Goal: Information Seeking & Learning: Learn about a topic

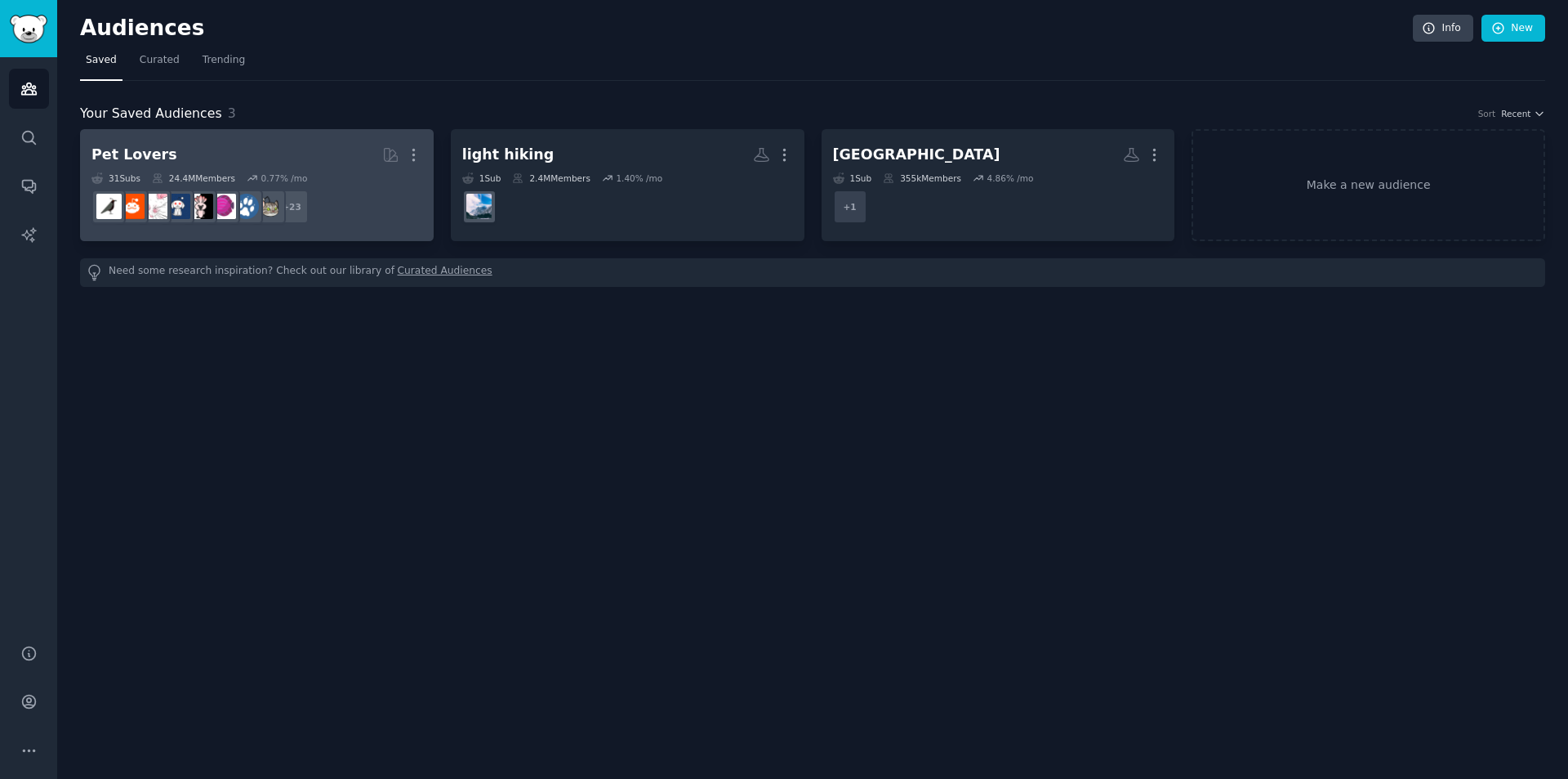
click at [348, 137] on link "Pet Lovers More 31 Sub s 24.4M Members 0.77 % /mo r/birding + 23" at bounding box center [256, 185] width 354 height 112
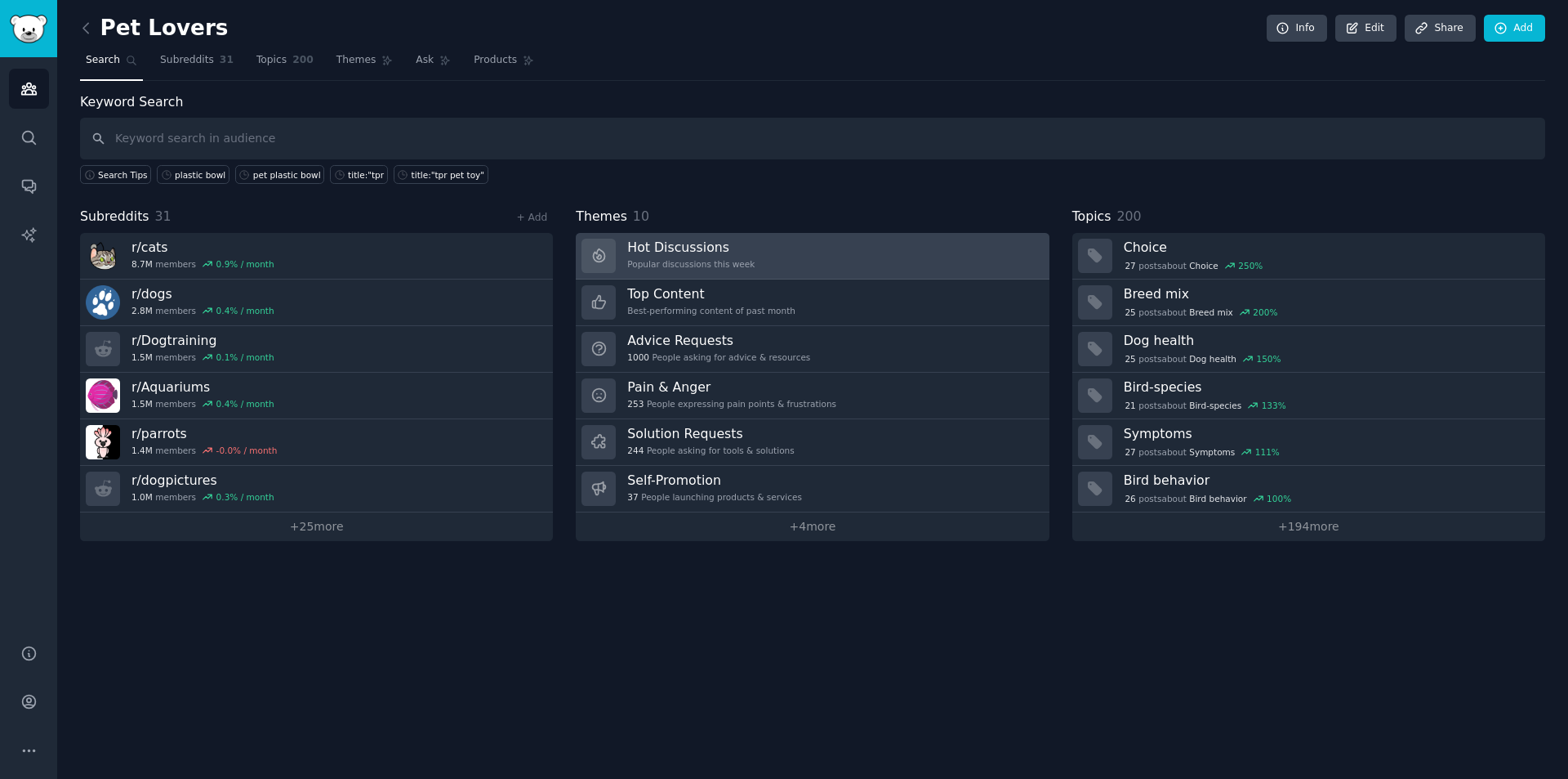
click at [692, 269] on div "Hot Discussions Popular discussions this week" at bounding box center [691, 255] width 127 height 34
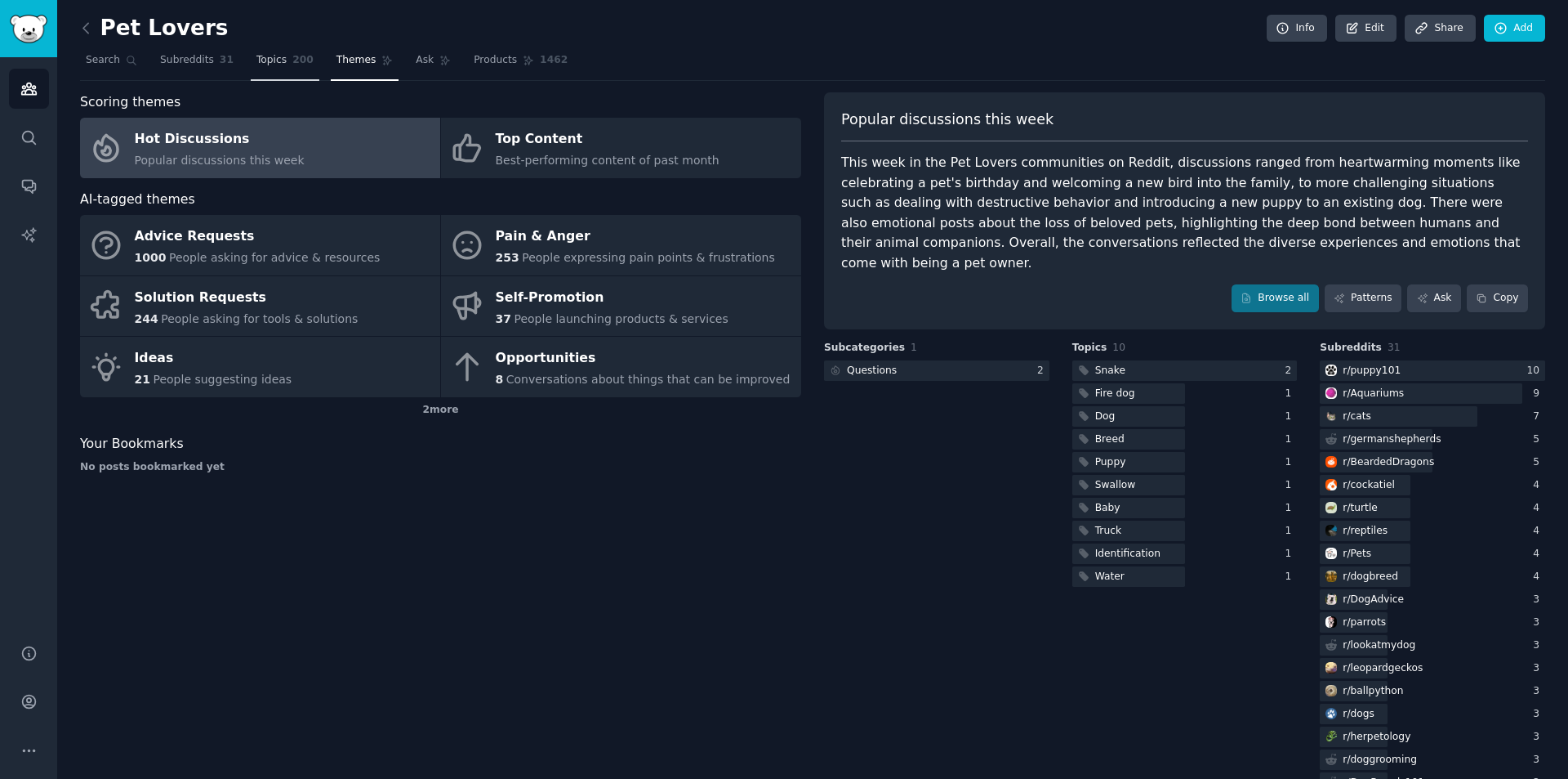
click at [292, 66] on span "200" at bounding box center [302, 60] width 21 height 15
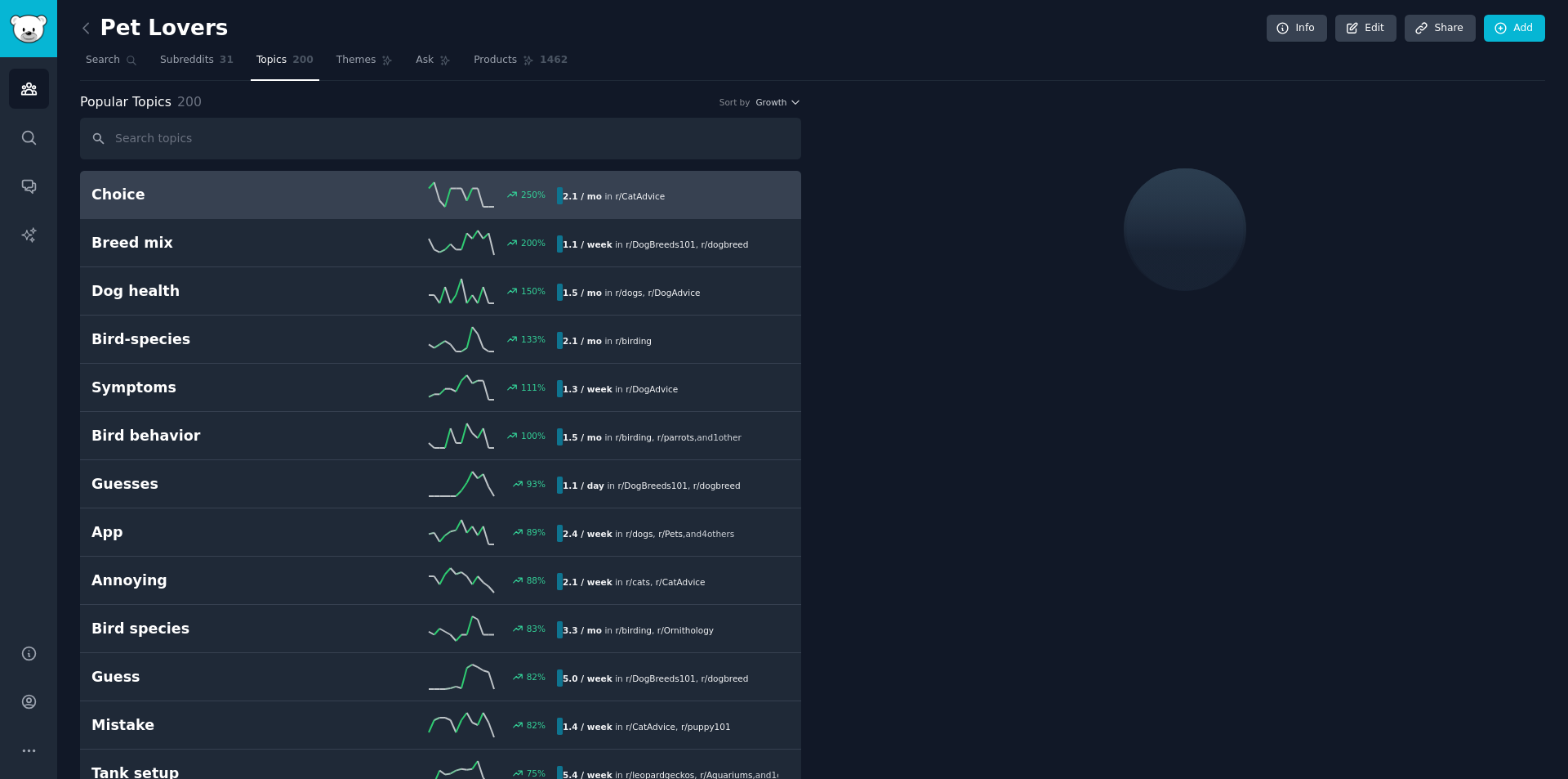
click at [305, 134] on input "text" at bounding box center [440, 137] width 721 height 41
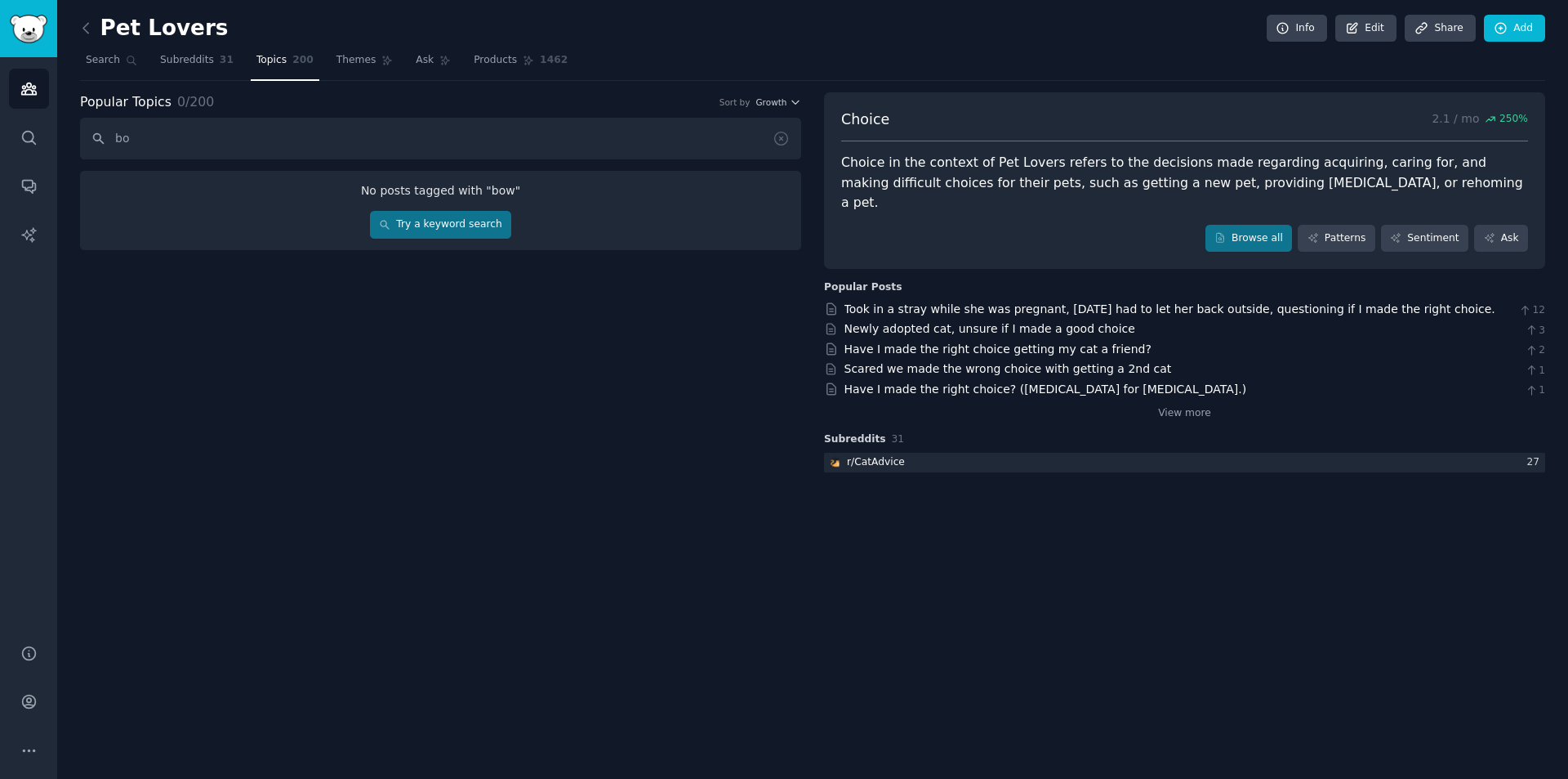
type input "b"
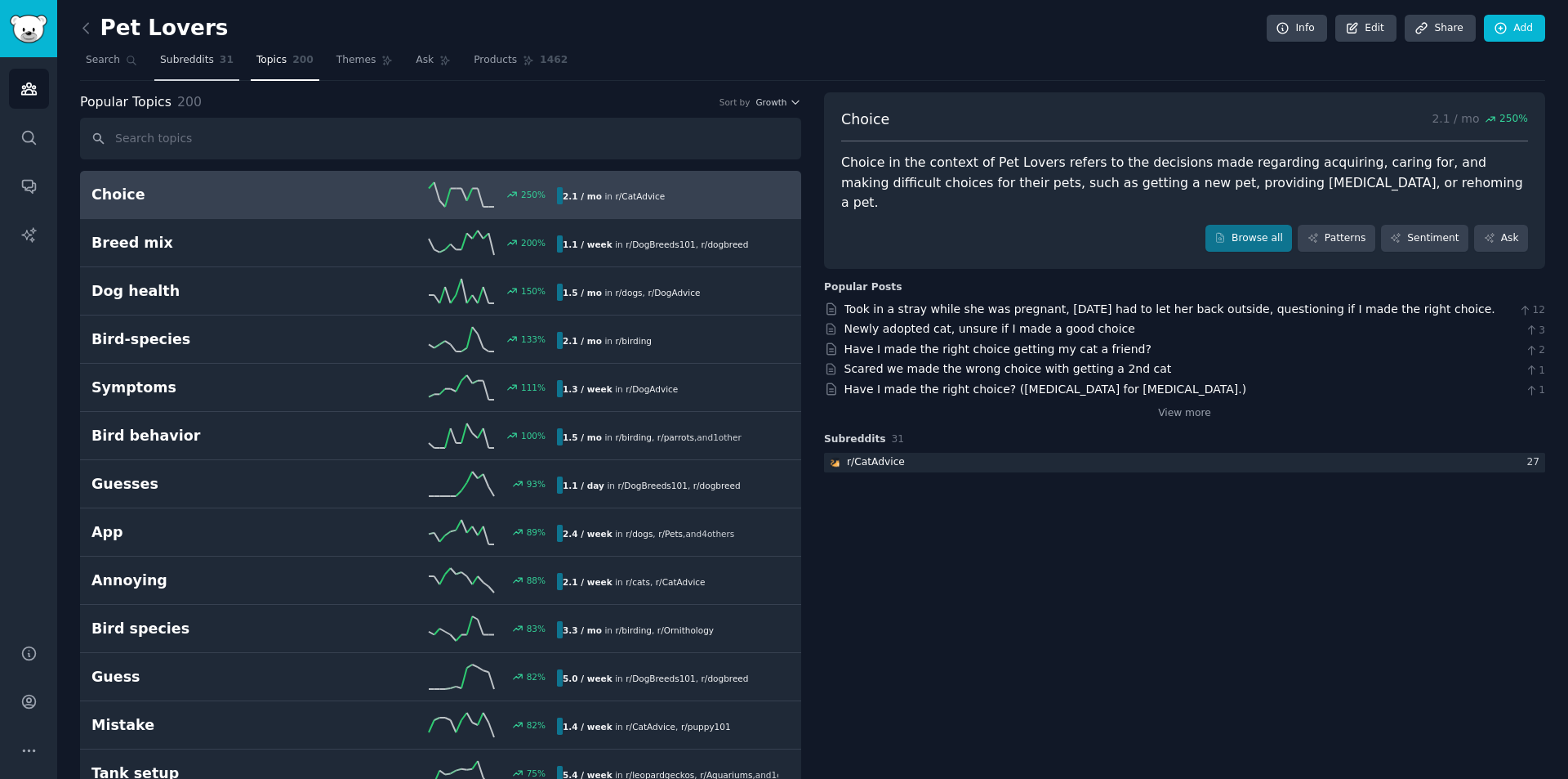
click at [173, 64] on span "Subreddits" at bounding box center [187, 60] width 54 height 15
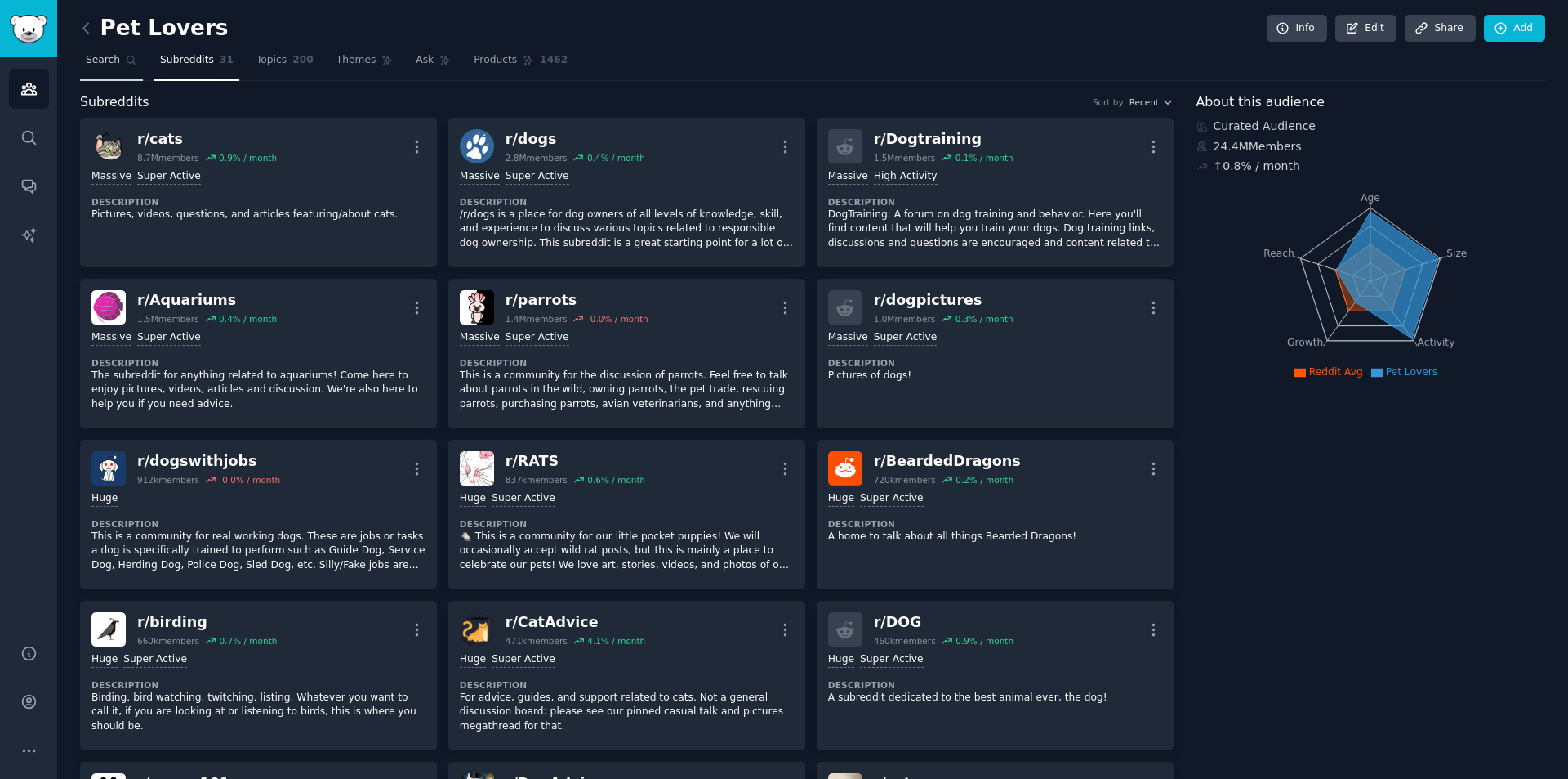
click at [121, 60] on link "Search" at bounding box center [111, 64] width 63 height 34
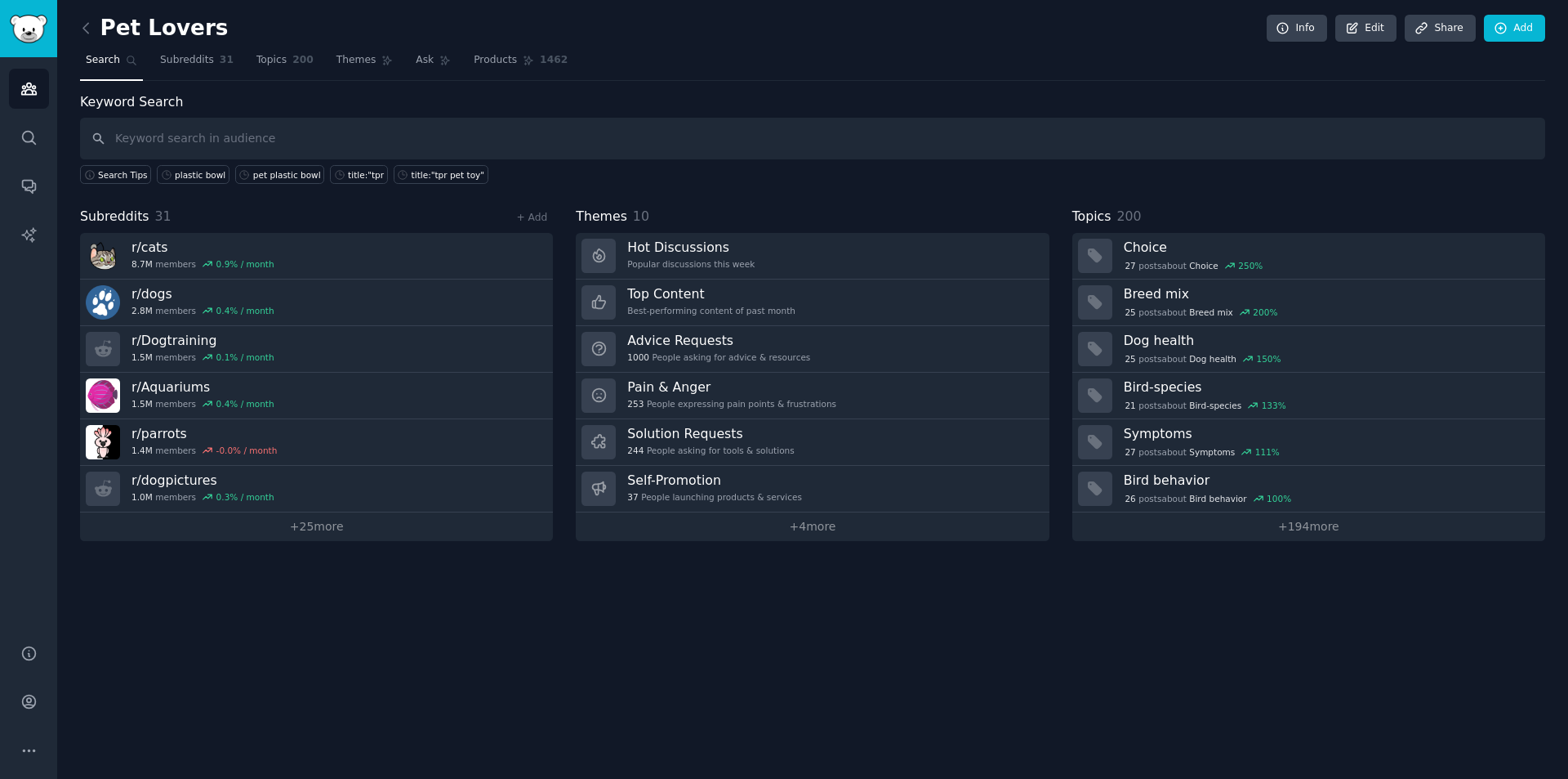
click at [214, 134] on input "text" at bounding box center [811, 137] width 1465 height 41
type input "bowl"
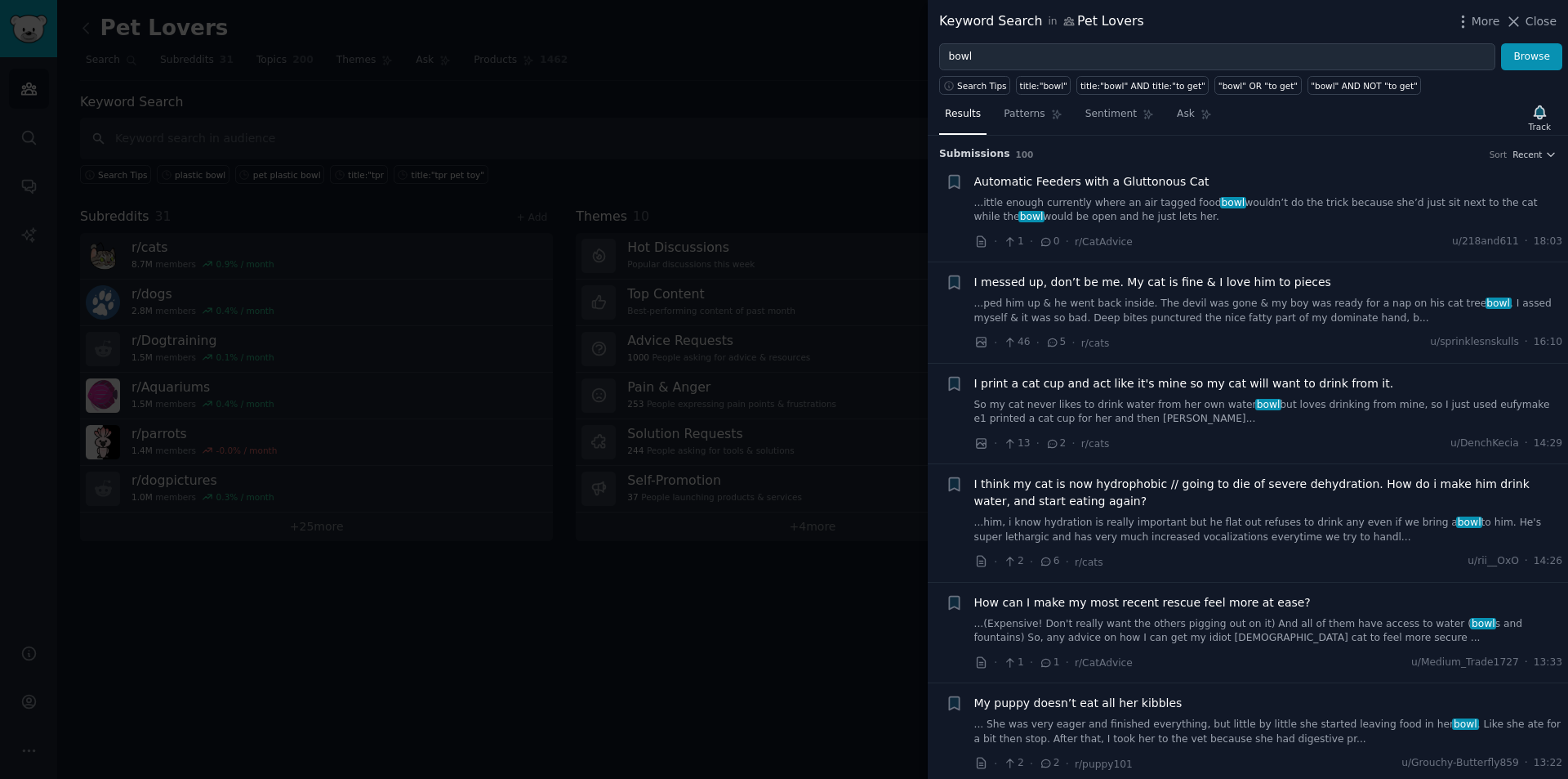
click at [730, 102] on div at bounding box center [784, 390] width 1568 height 779
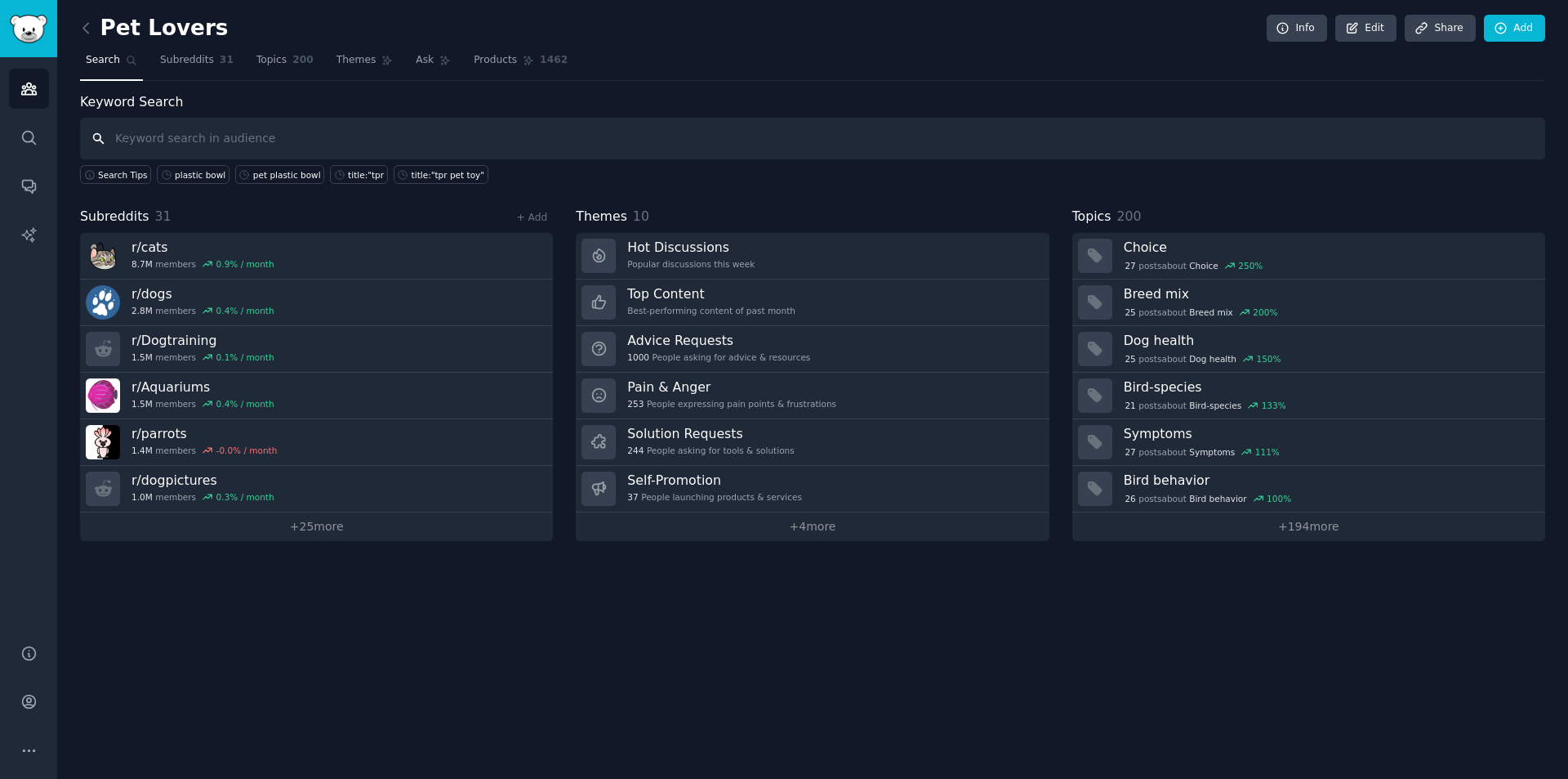
click at [268, 137] on input "text" at bounding box center [811, 137] width 1465 height 41
type input "plastic bowl"
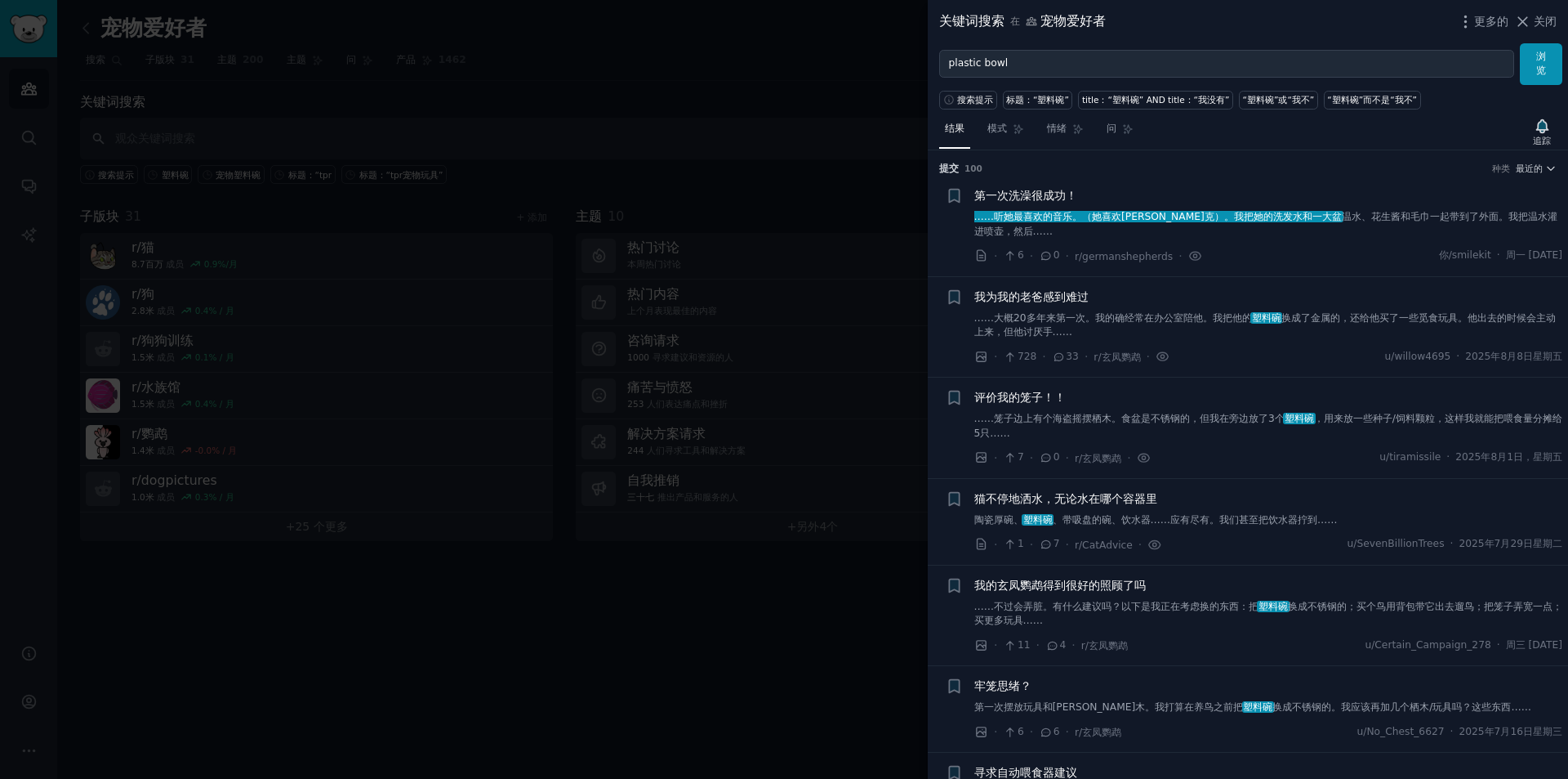
drag, startPoint x: 703, startPoint y: 305, endPoint x: 741, endPoint y: 306, distance: 38.0
click at [703, 305] on div at bounding box center [784, 390] width 1568 height 779
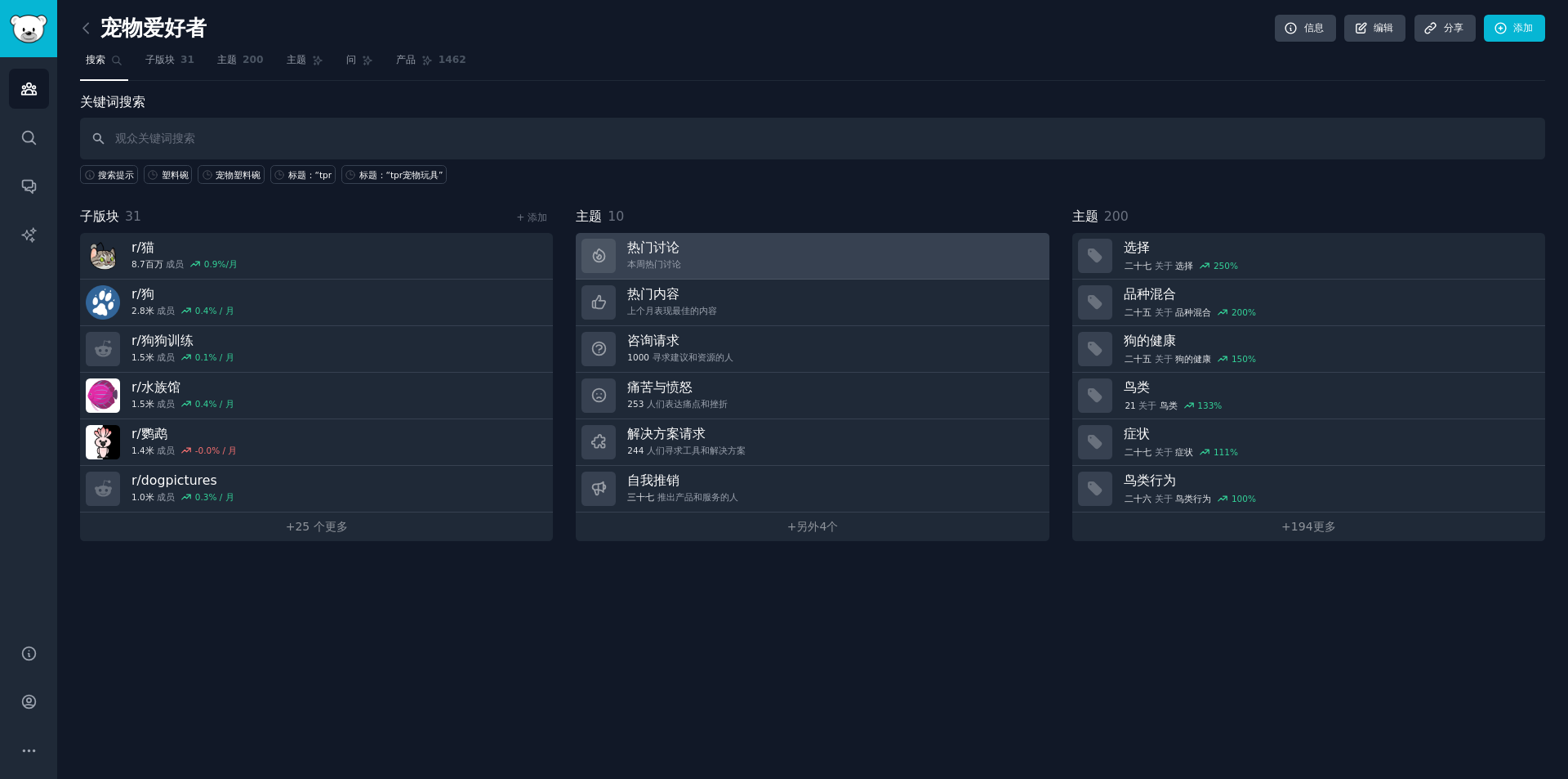
click at [788, 244] on link "热门讨论 本周热门讨论" at bounding box center [812, 256] width 473 height 47
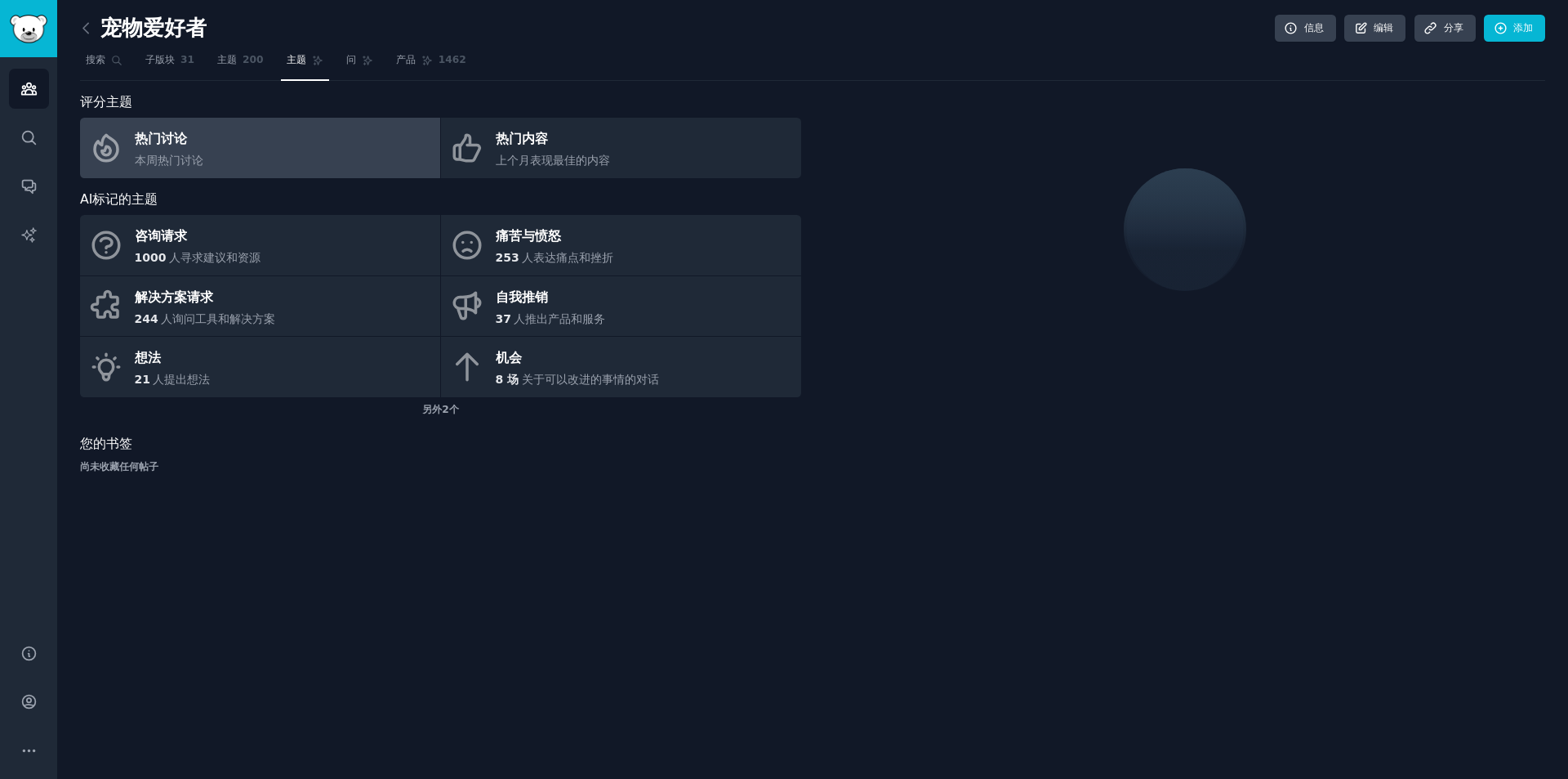
click at [228, 142] on link "热门讨论 本周热门讨论" at bounding box center [259, 148] width 360 height 60
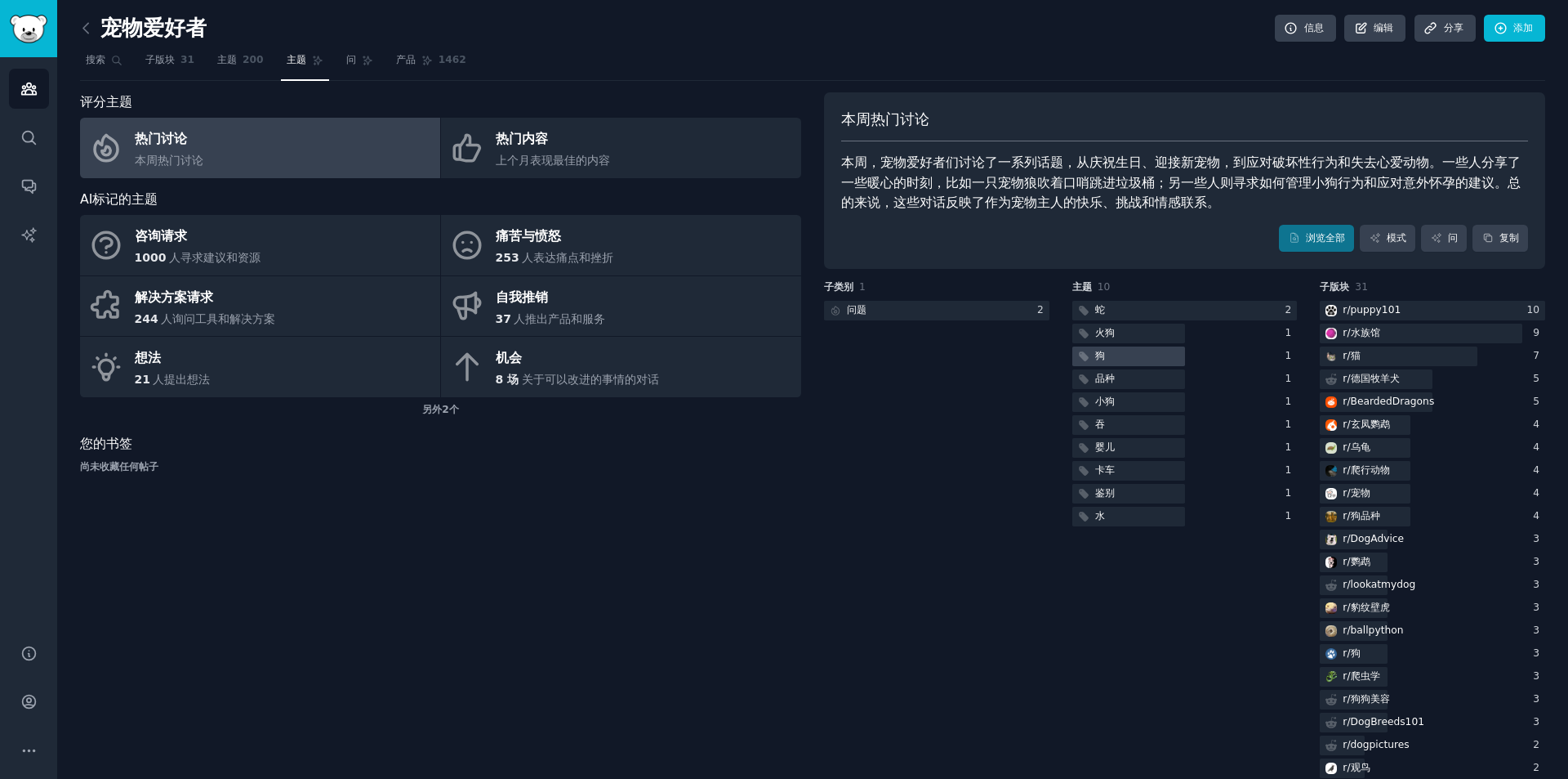
click at [1127, 357] on div at bounding box center [1128, 357] width 113 height 20
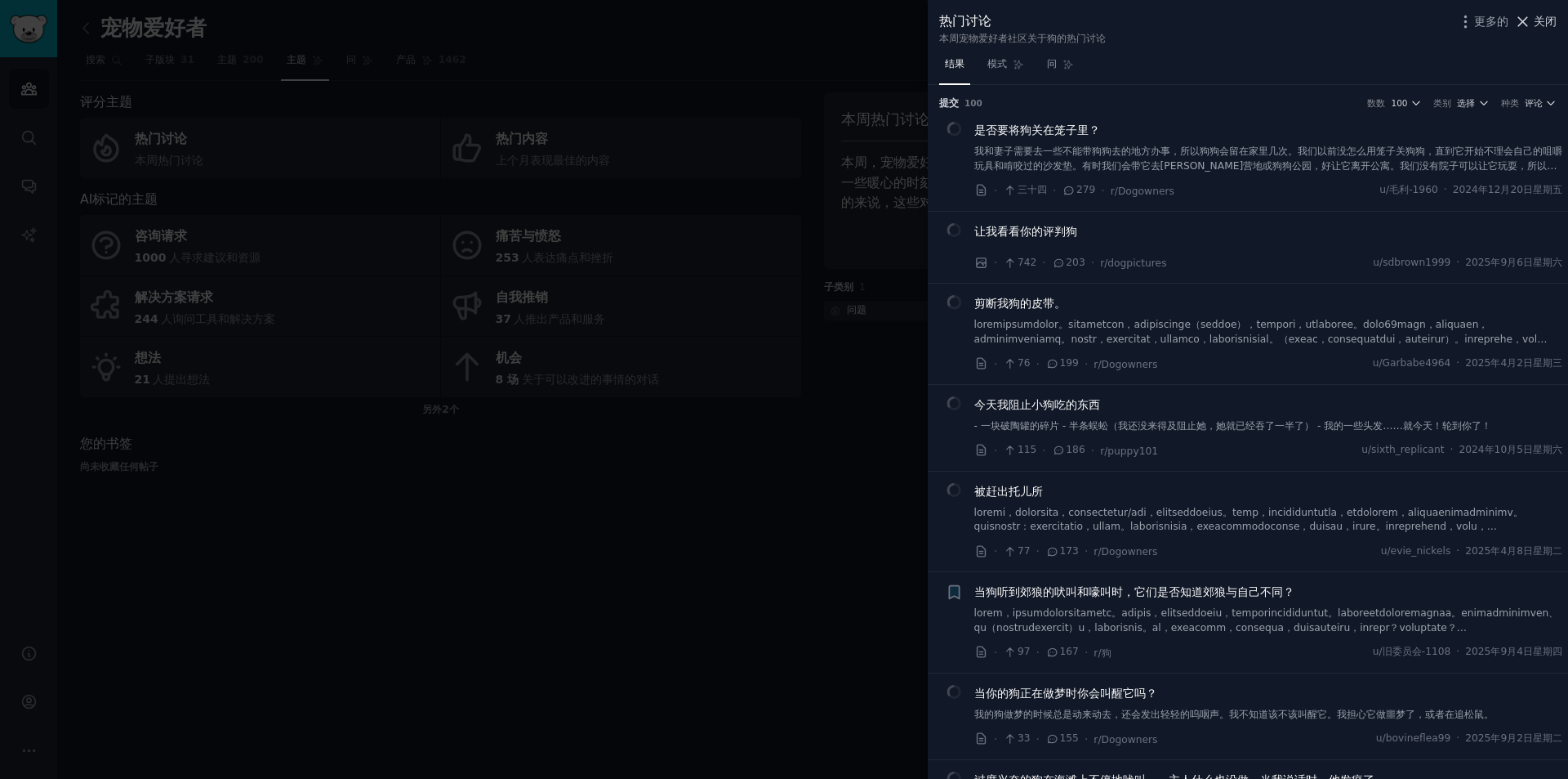
click at [1537, 27] on font "关闭" at bounding box center [1544, 21] width 23 height 13
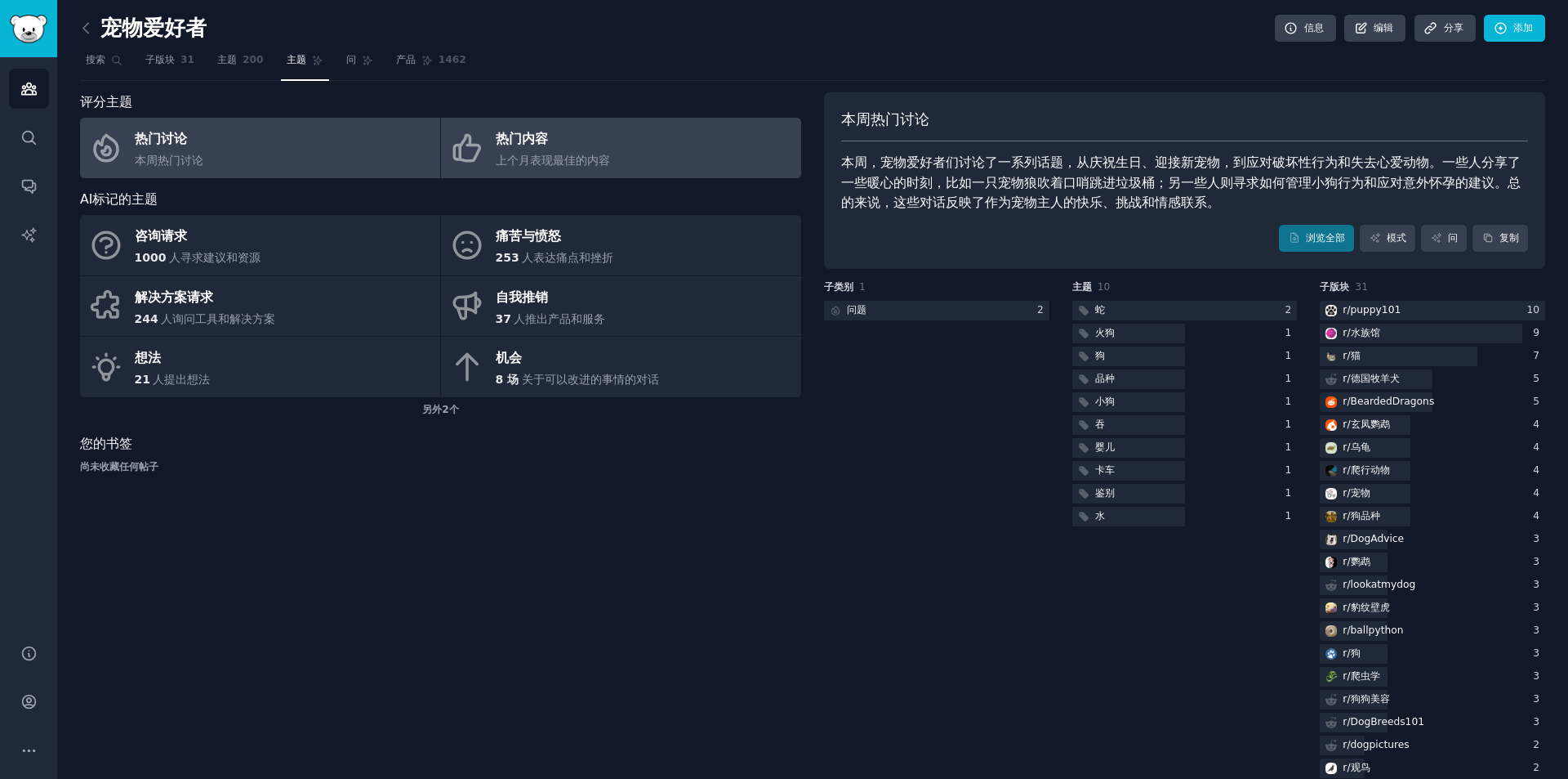
click at [584, 163] on font "上个月表现最佳的内容" at bounding box center [552, 160] width 114 height 13
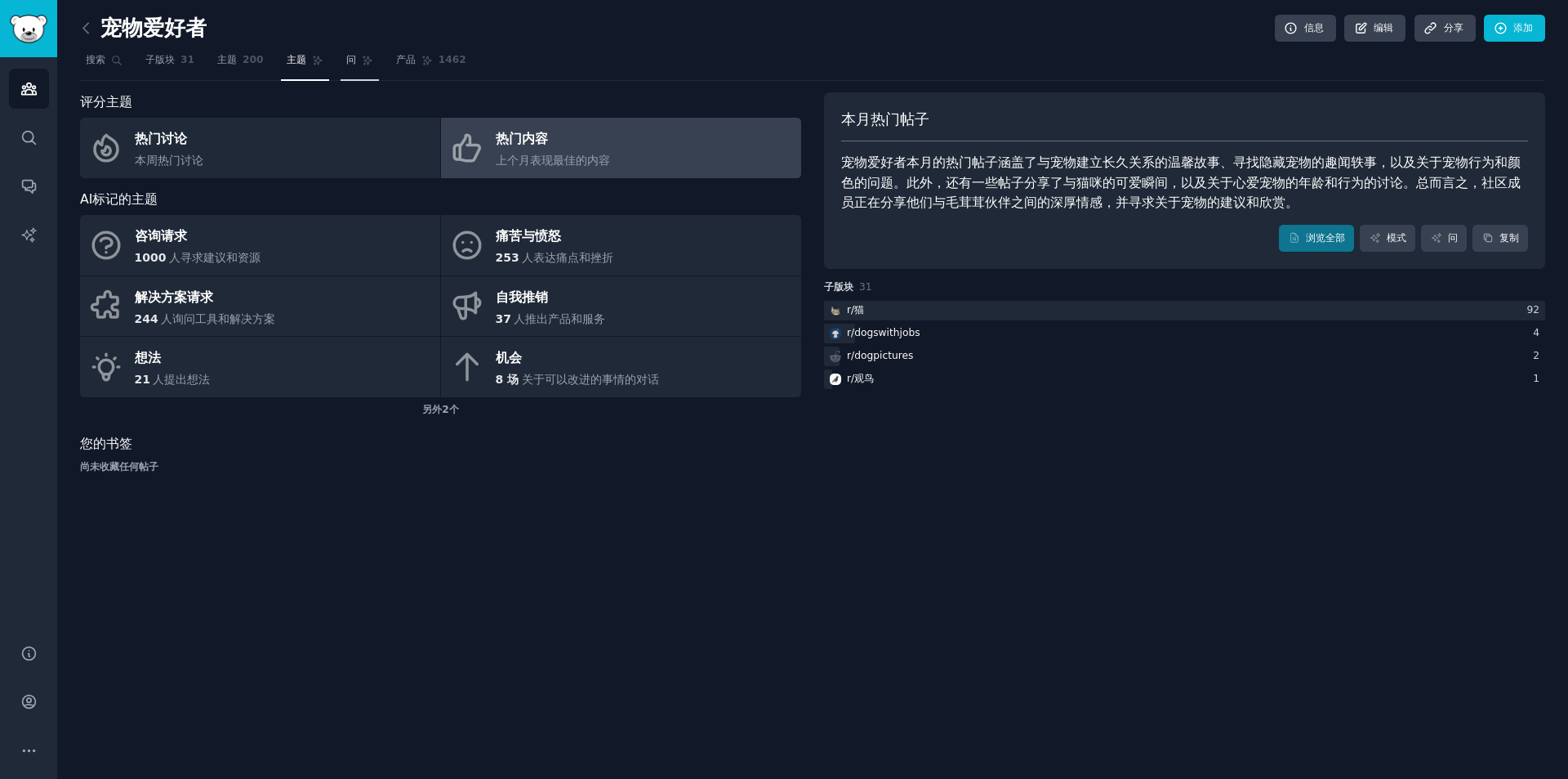
click at [341, 63] on link "问" at bounding box center [360, 64] width 38 height 34
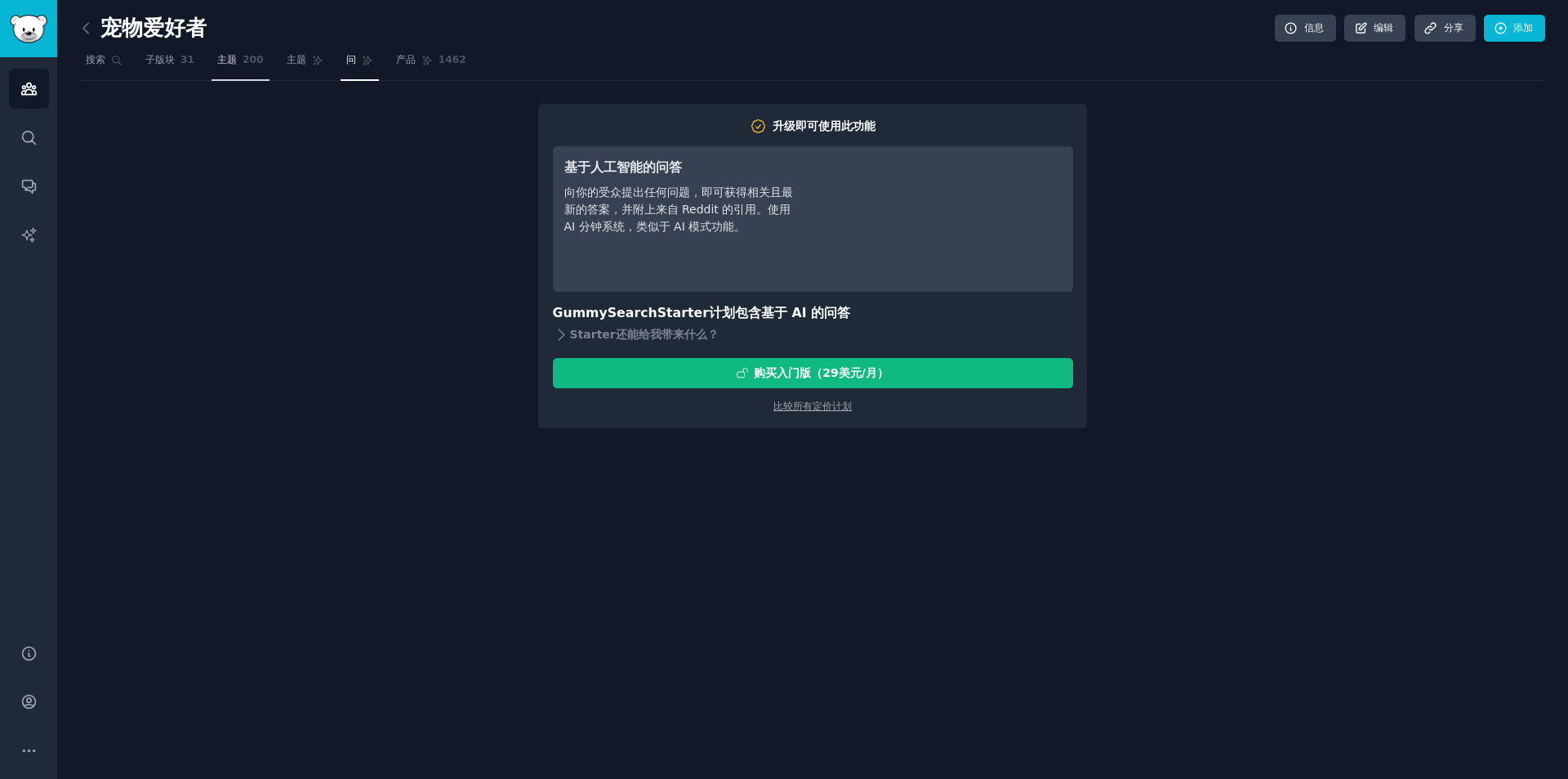
click at [252, 64] on font "200" at bounding box center [253, 60] width 21 height 11
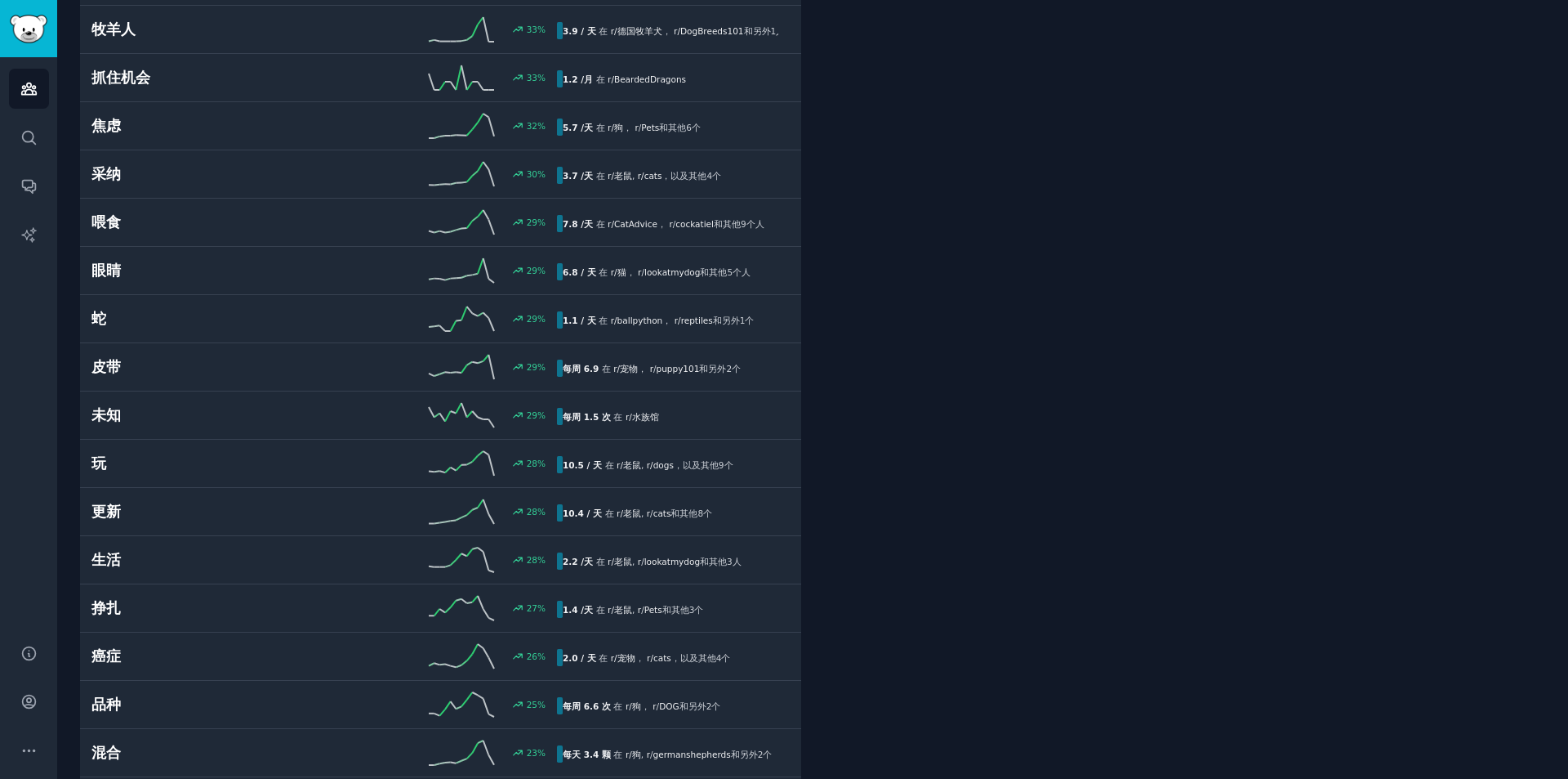
scroll to position [1716, 0]
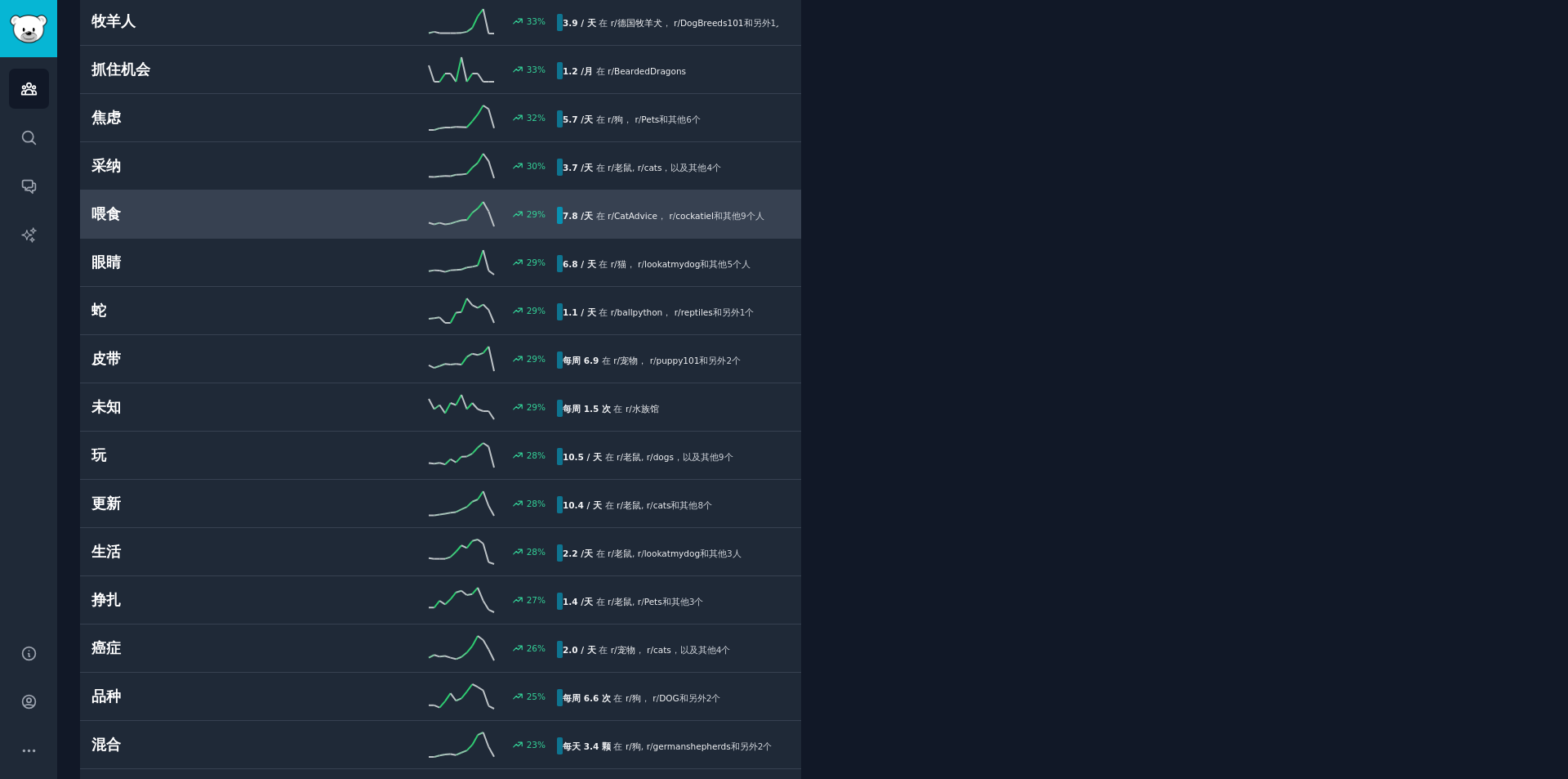
click at [253, 212] on h2 "喂食" at bounding box center [208, 214] width 233 height 20
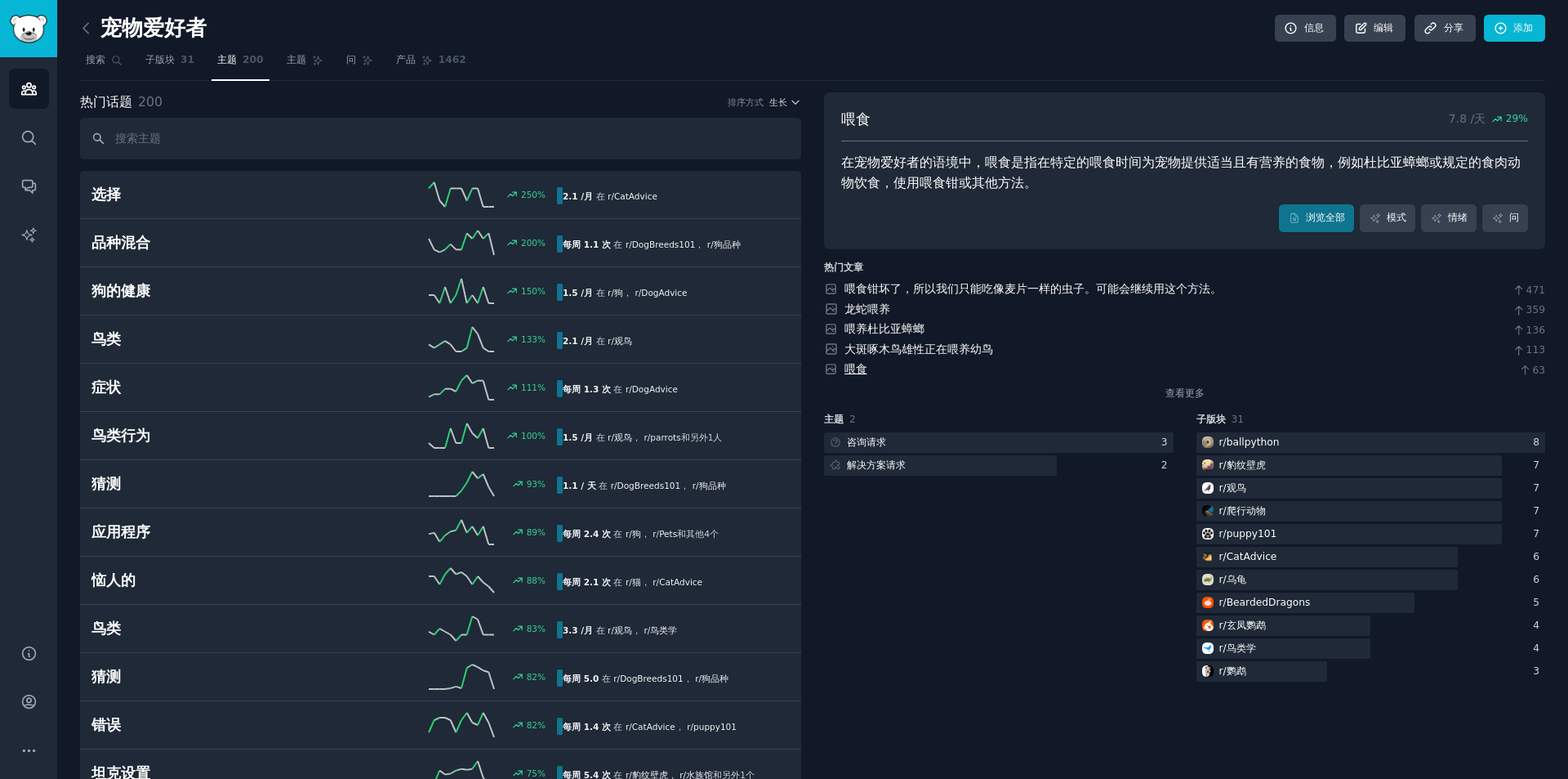
click at [863, 372] on font "喂食" at bounding box center [855, 368] width 23 height 13
click at [27, 91] on icon "侧边栏" at bounding box center [28, 88] width 17 height 17
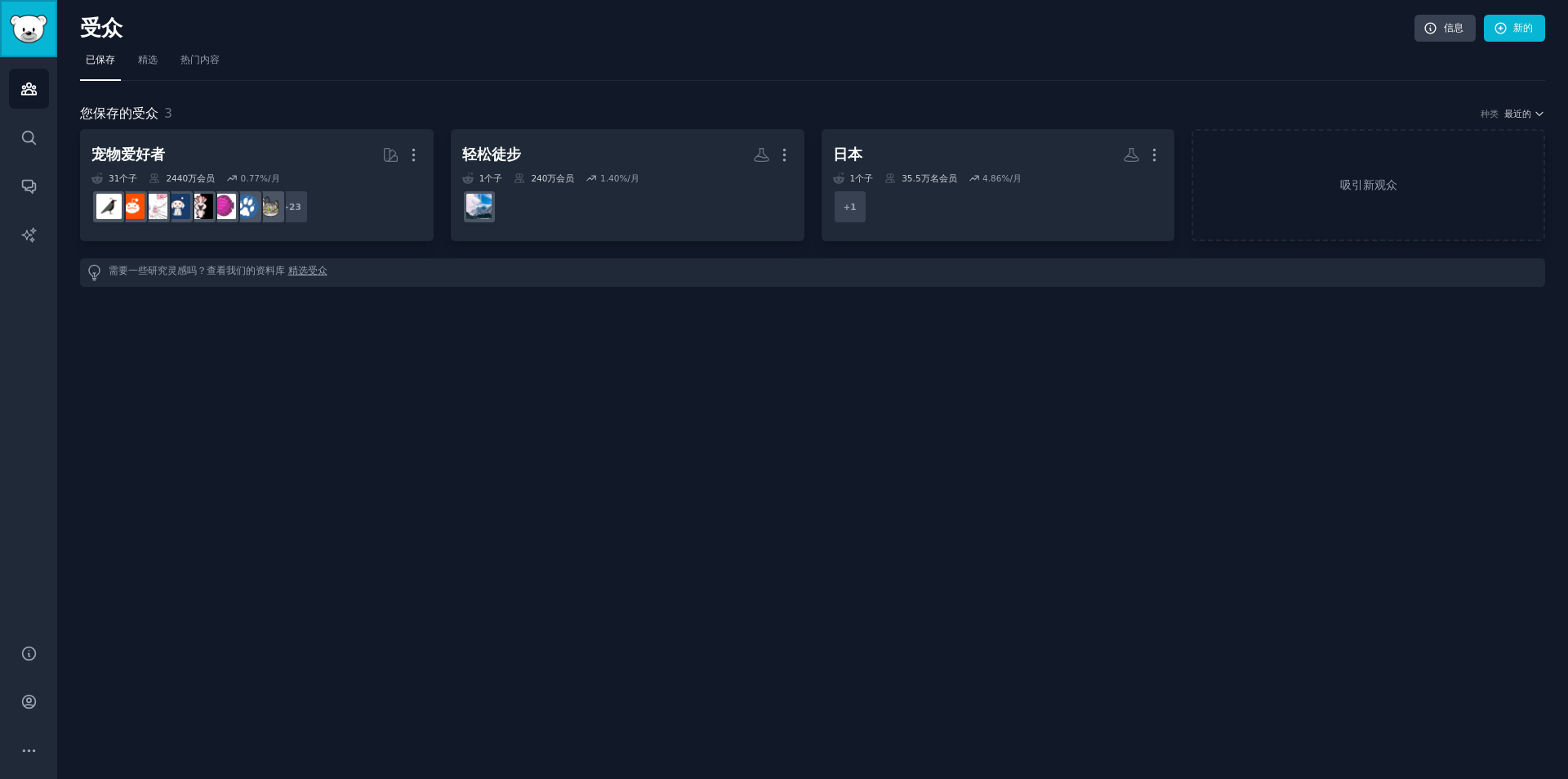
click at [13, 38] on img "侧边栏" at bounding box center [28, 28] width 38 height 28
click at [21, 96] on icon "侧边栏" at bounding box center [28, 88] width 17 height 17
click at [27, 139] on icon "侧边栏" at bounding box center [28, 137] width 17 height 17
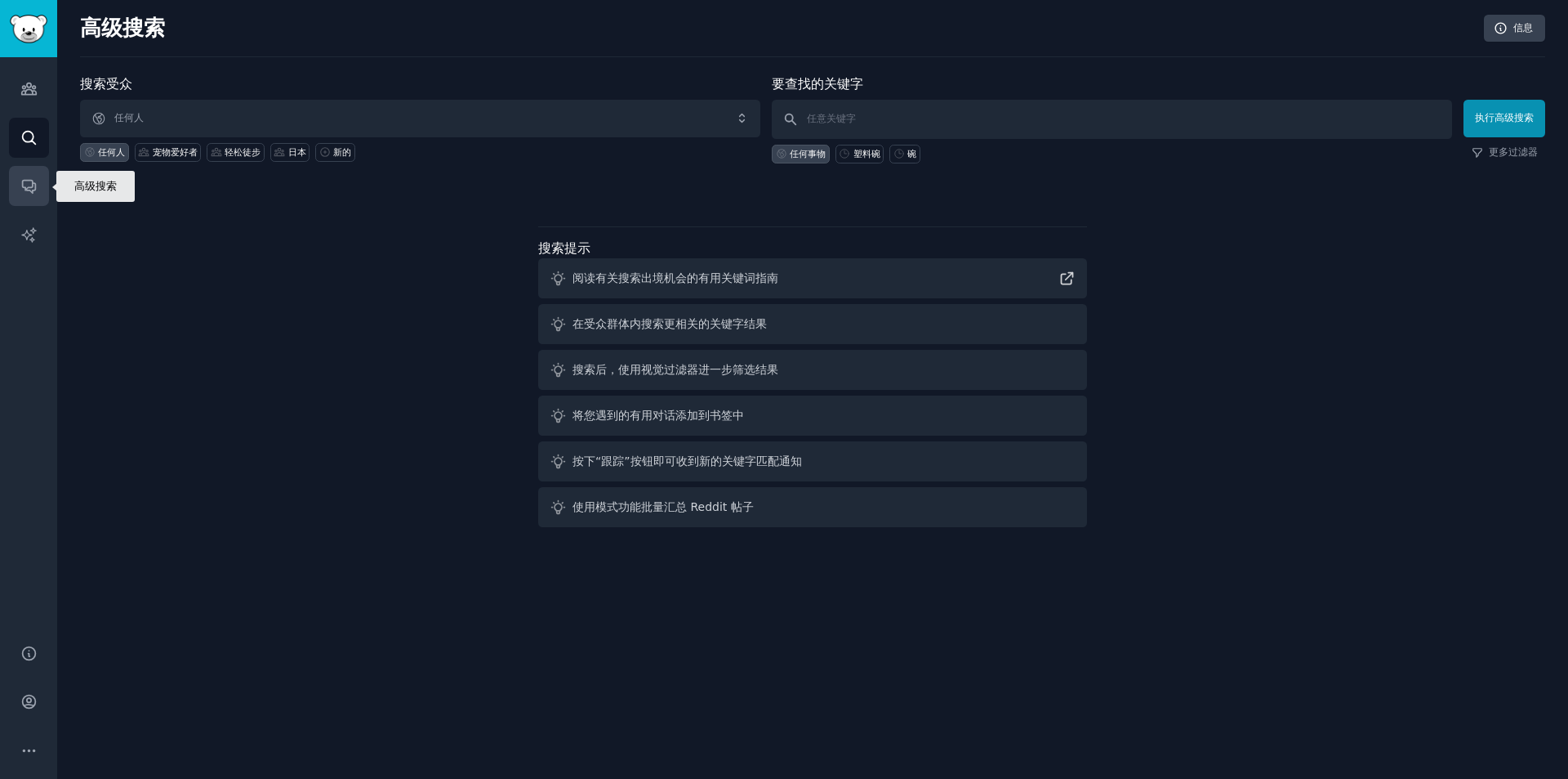
click at [27, 170] on link "对话" at bounding box center [29, 186] width 40 height 40
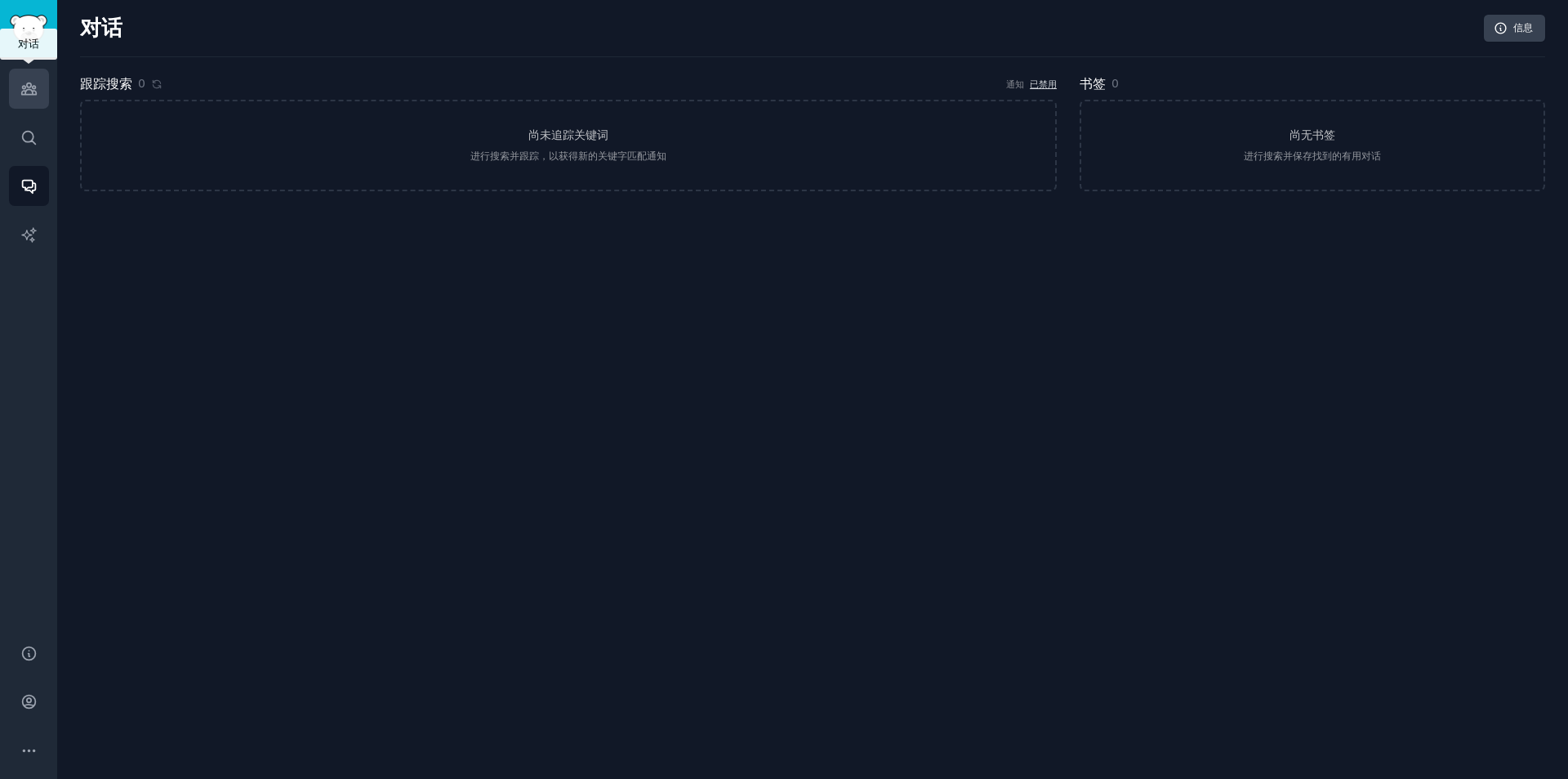
click at [27, 91] on icon "侧边栏" at bounding box center [28, 88] width 17 height 17
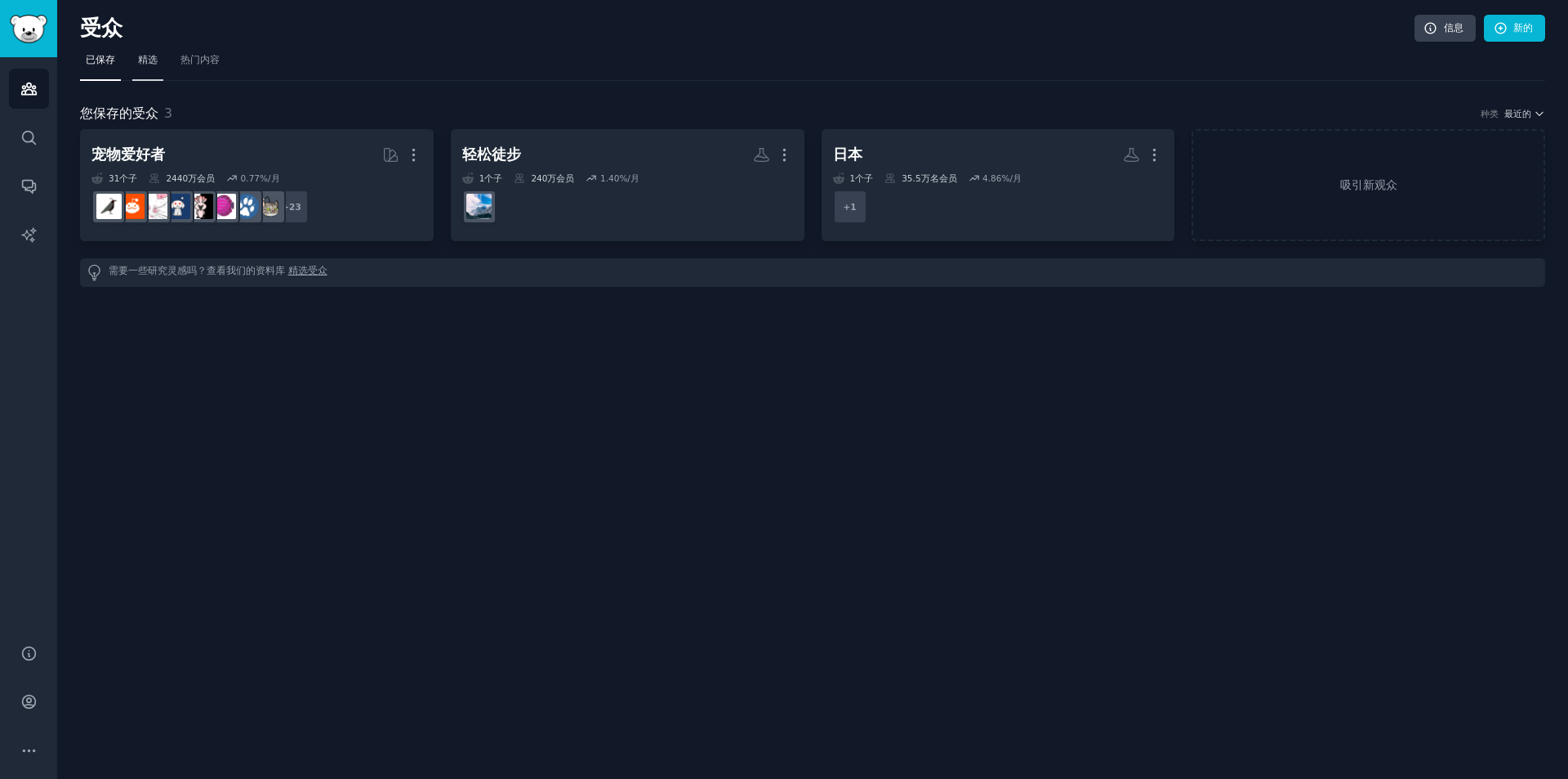
click at [162, 55] on link "精选" at bounding box center [147, 64] width 31 height 34
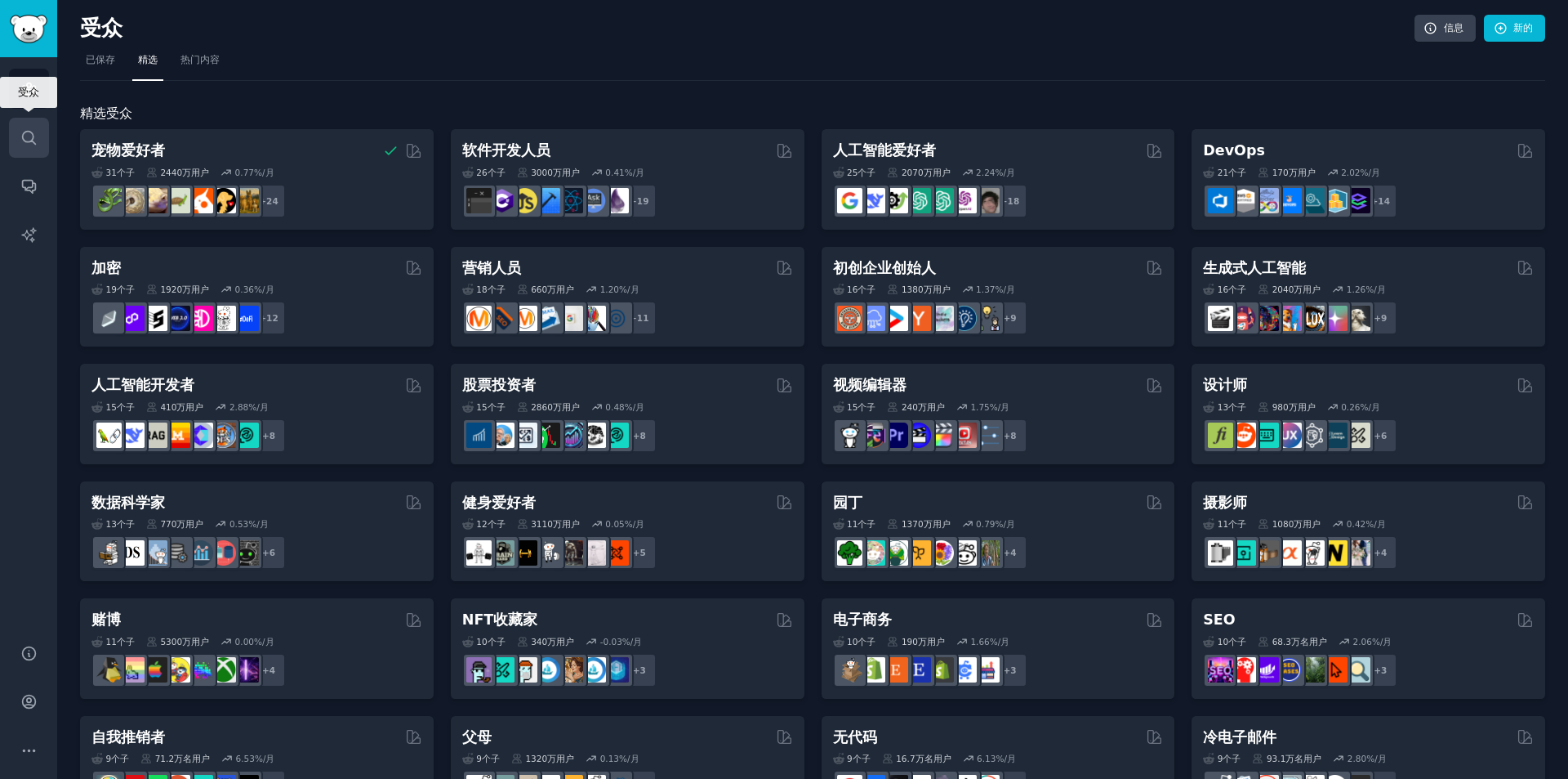
click at [20, 137] on icon "侧边栏" at bounding box center [28, 137] width 17 height 17
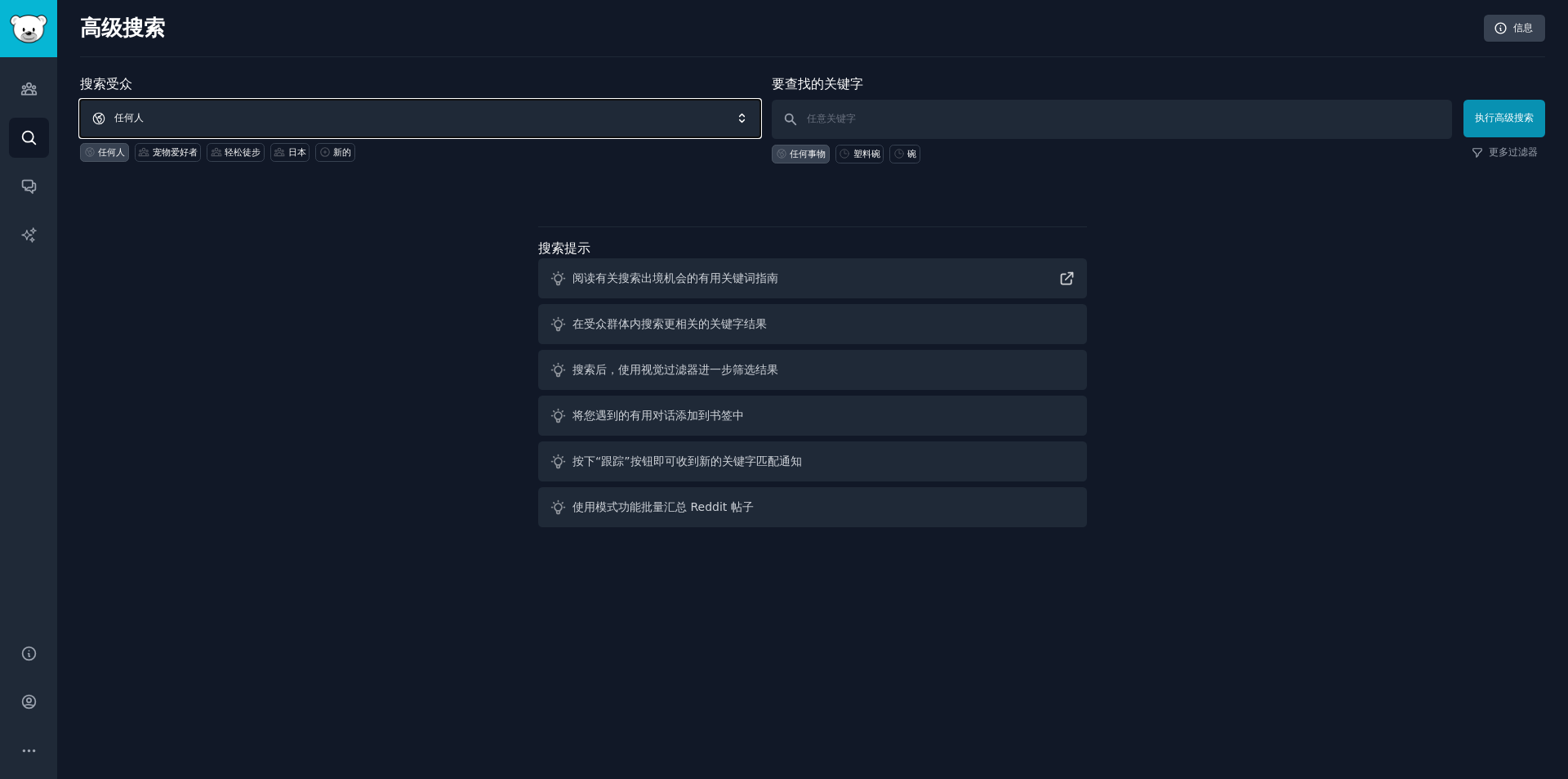
click at [228, 120] on span "任何人" at bounding box center [419, 118] width 681 height 38
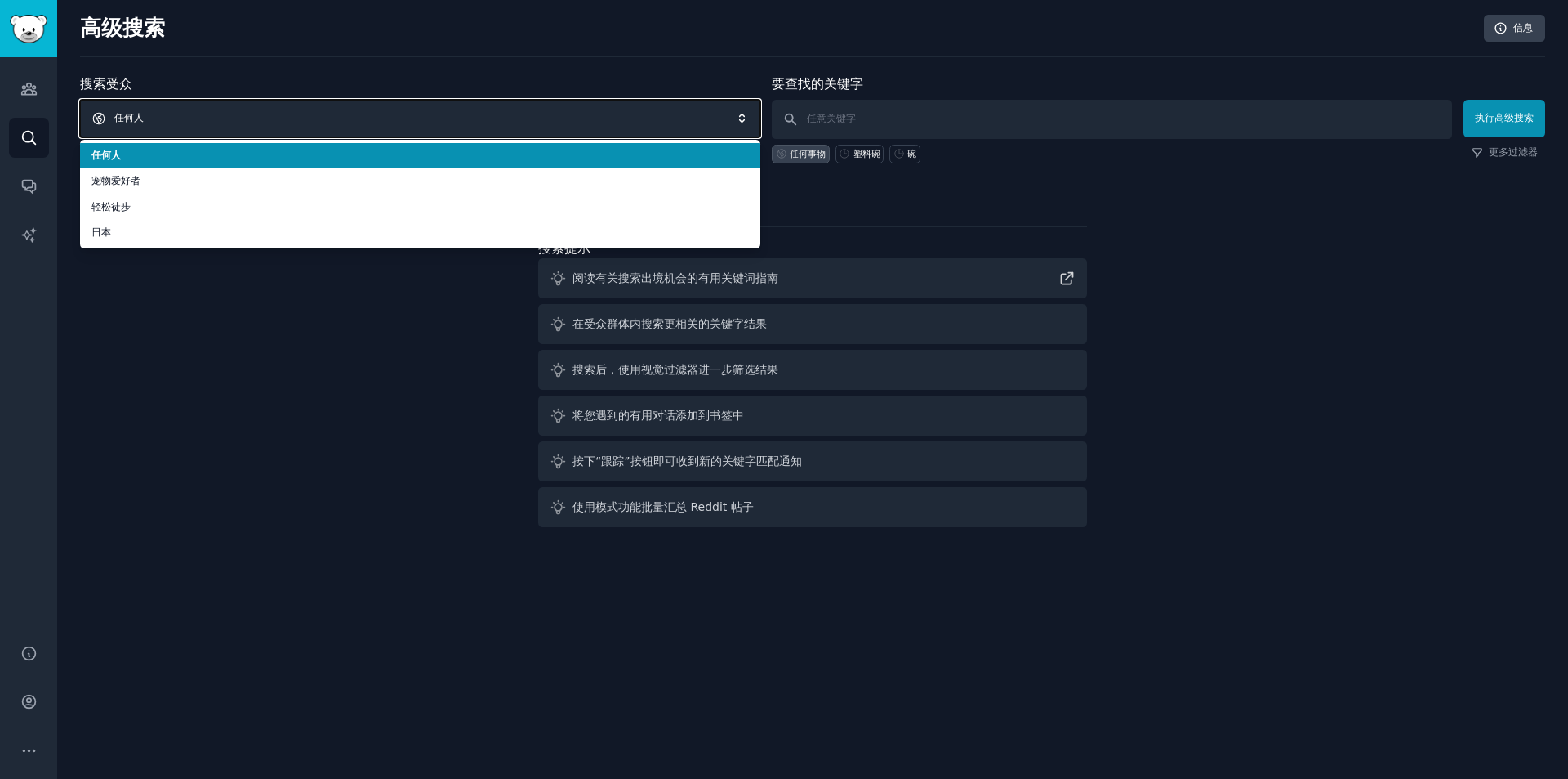
click at [253, 109] on span "任何人" at bounding box center [419, 118] width 681 height 38
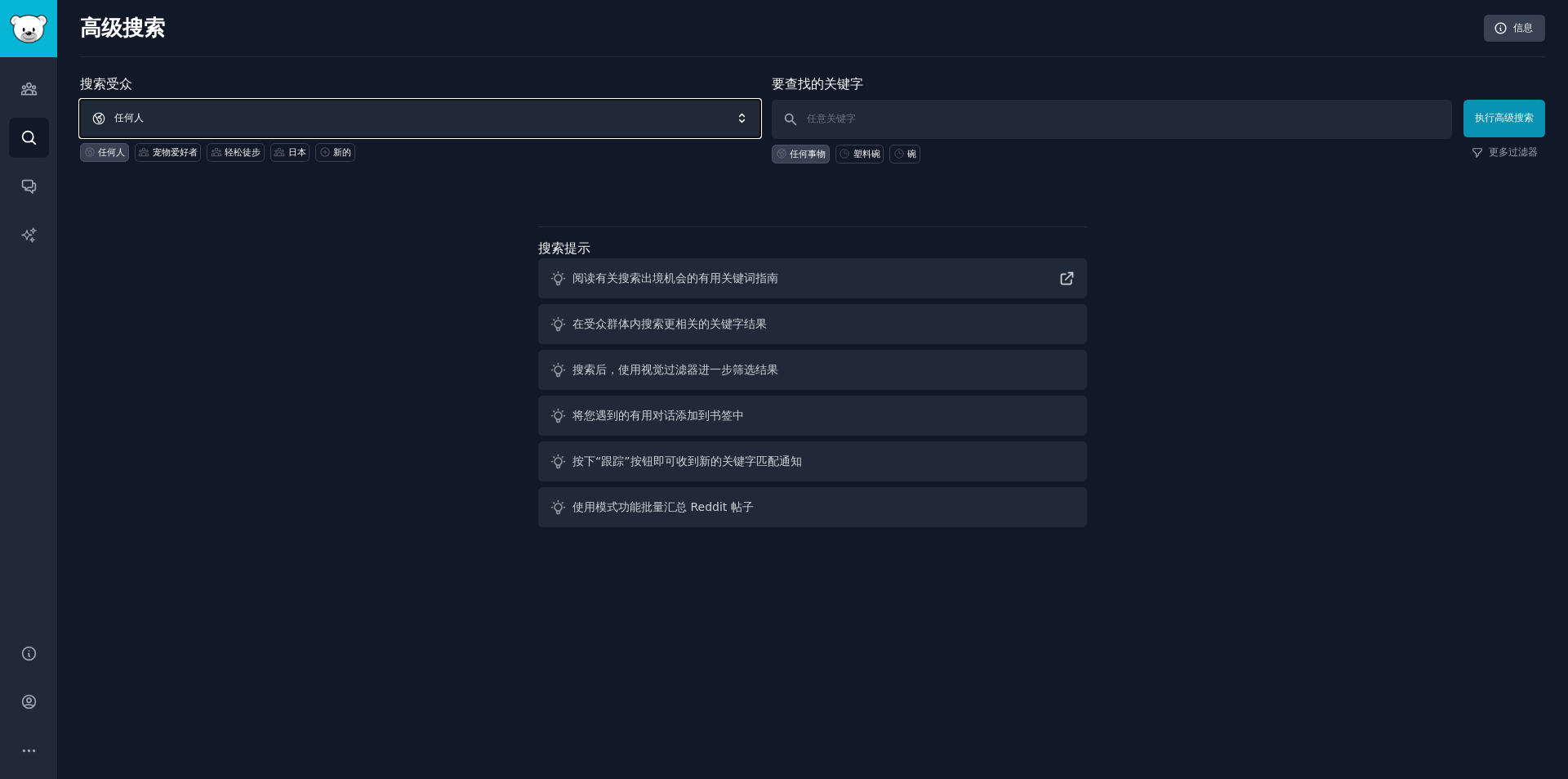
click at [253, 109] on span "任何人" at bounding box center [419, 118] width 681 height 38
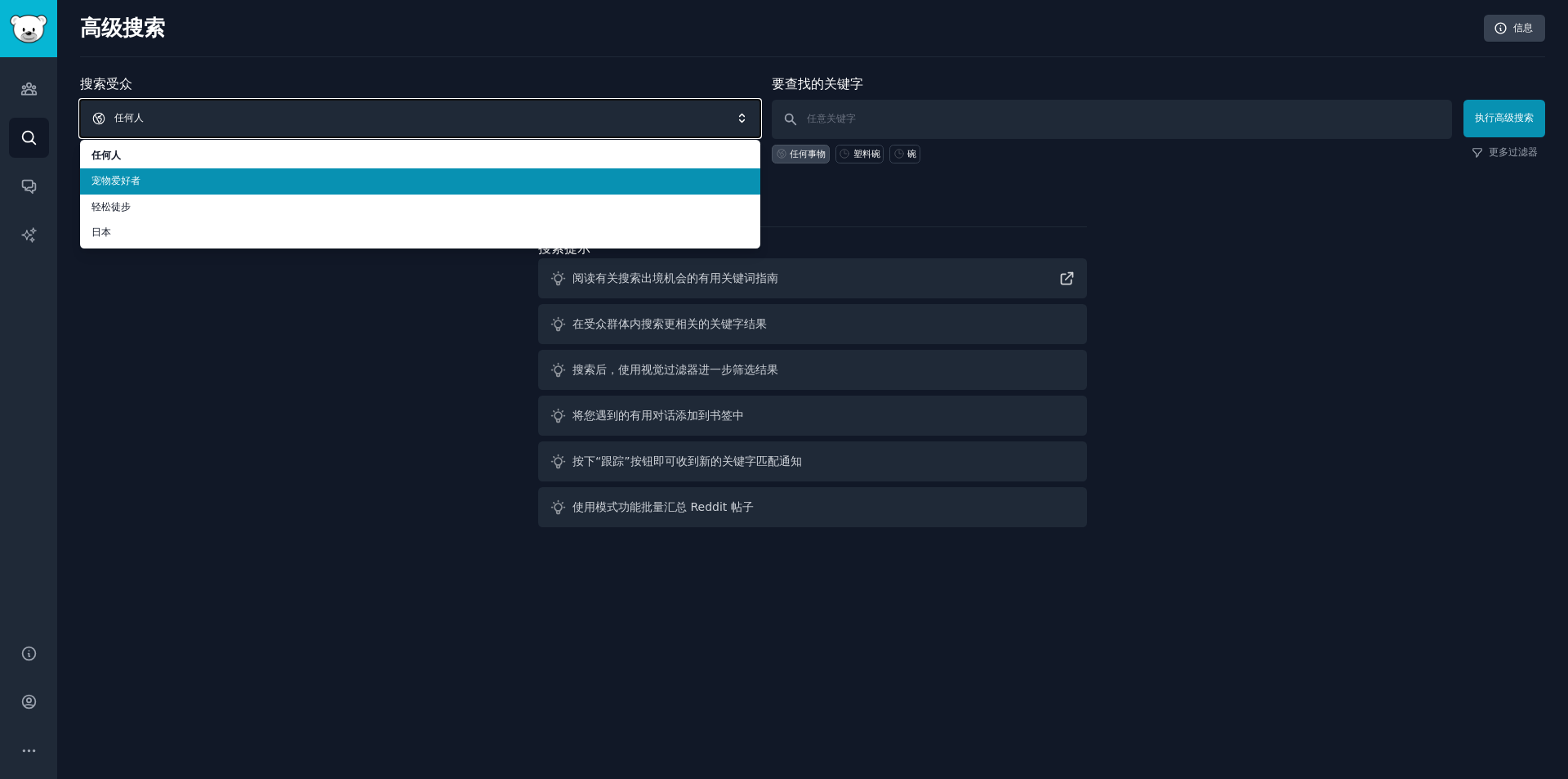
click at [253, 109] on span "任何人" at bounding box center [419, 118] width 681 height 38
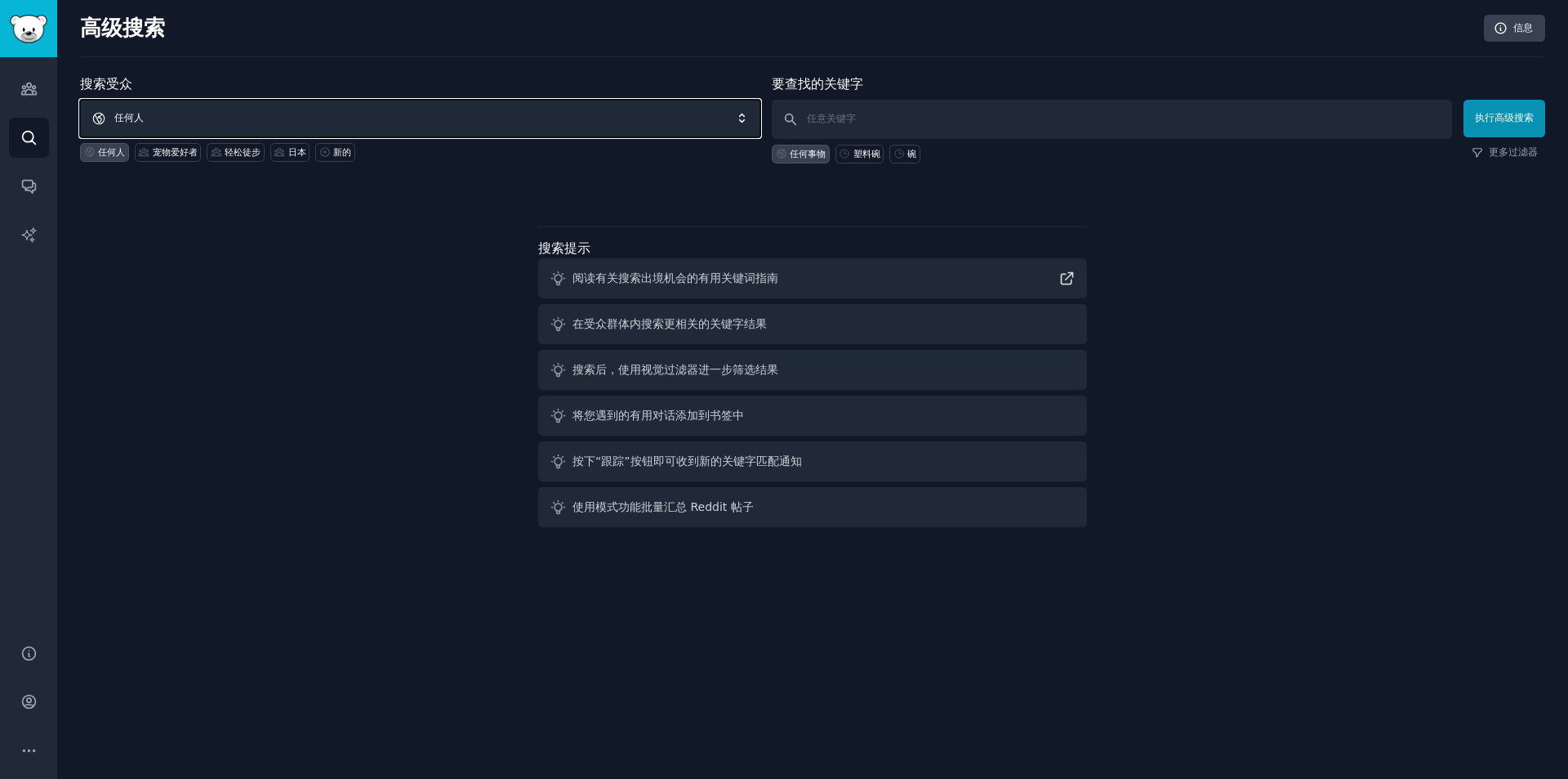
click at [253, 109] on span "任何人" at bounding box center [419, 118] width 681 height 38
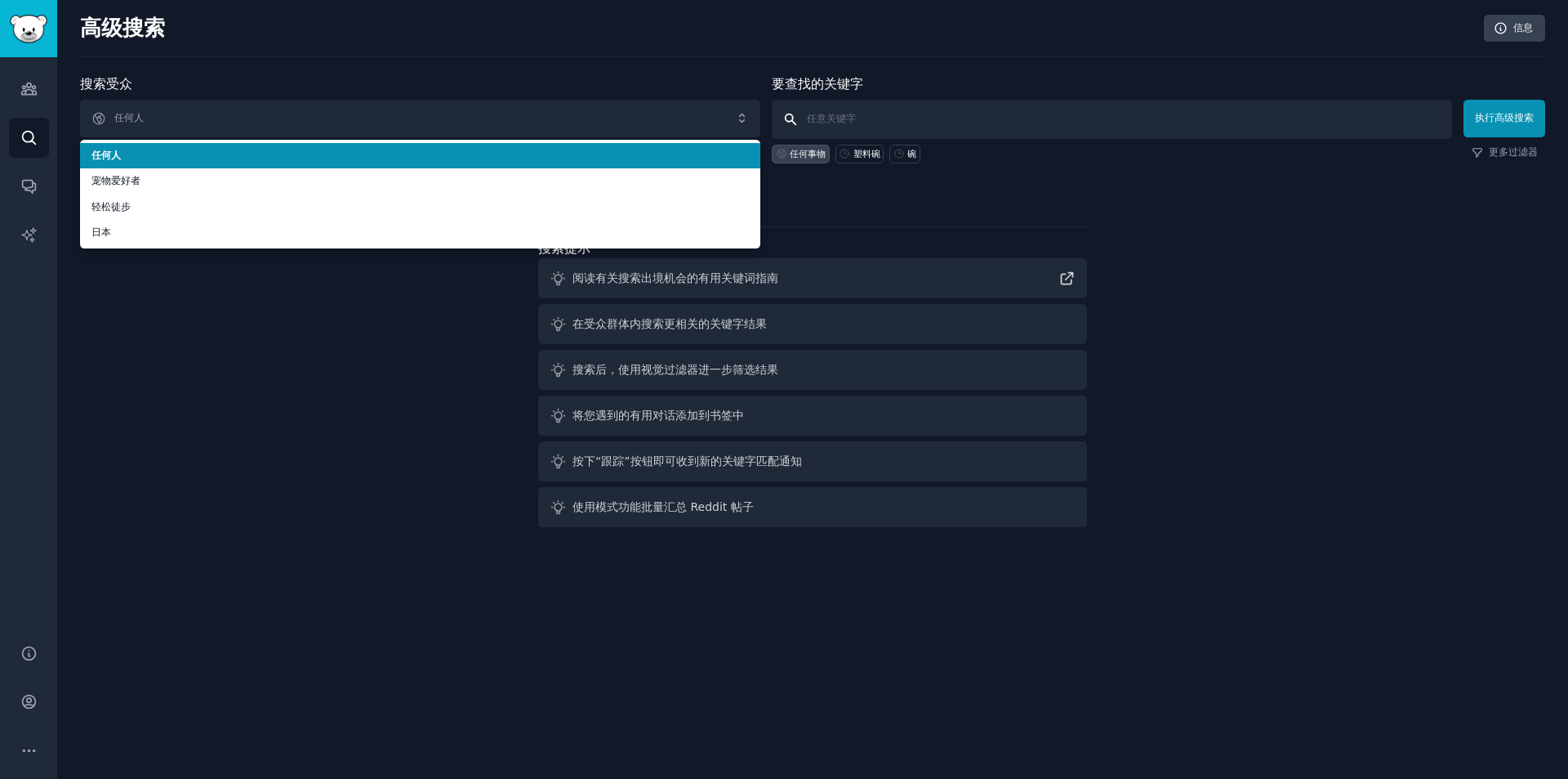
click at [882, 110] on input "text" at bounding box center [1111, 119] width 681 height 39
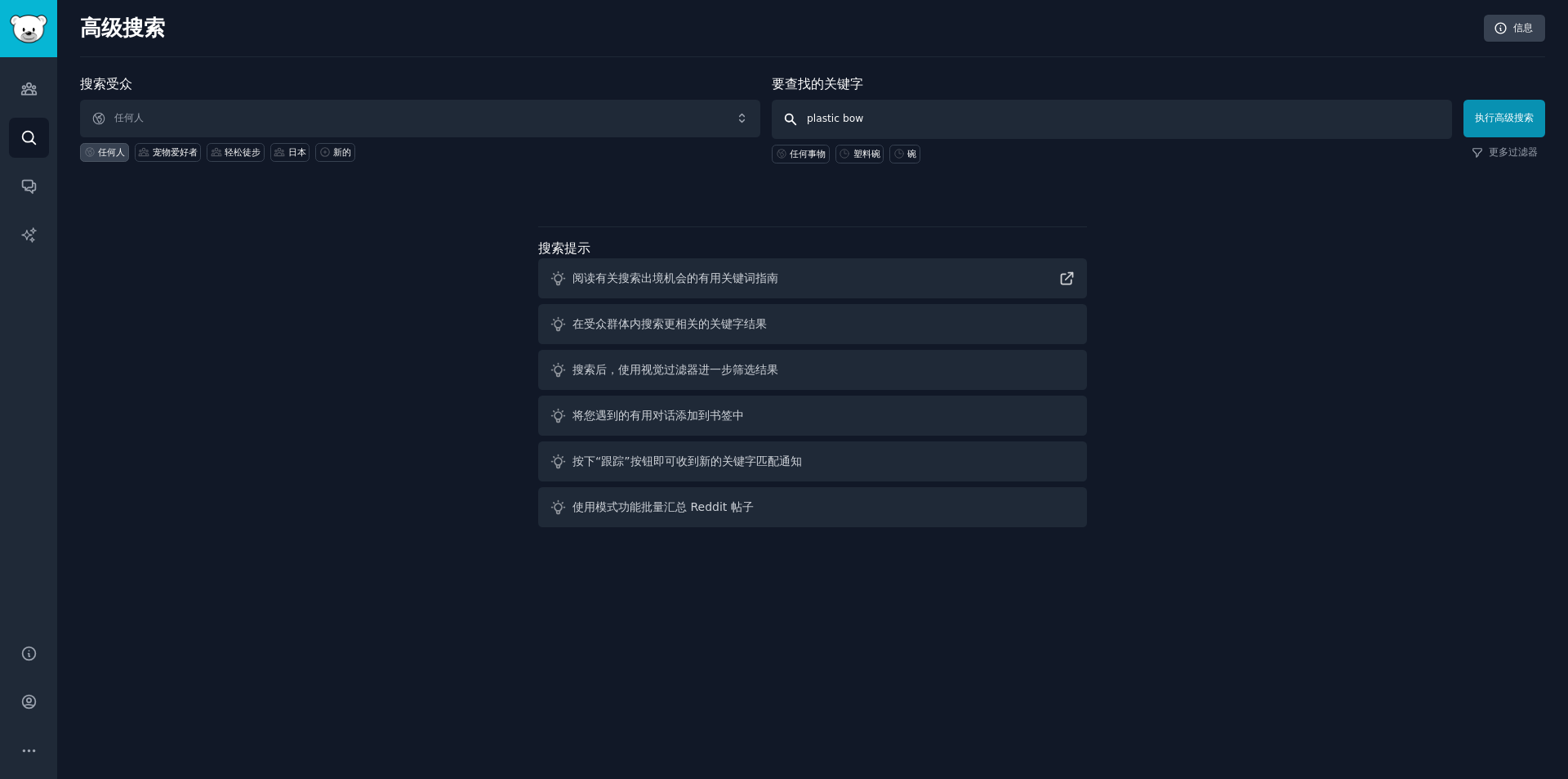
type input "plastic bowl"
click button "执行高级搜索" at bounding box center [1504, 118] width 82 height 38
